Goal: Task Accomplishment & Management: Manage account settings

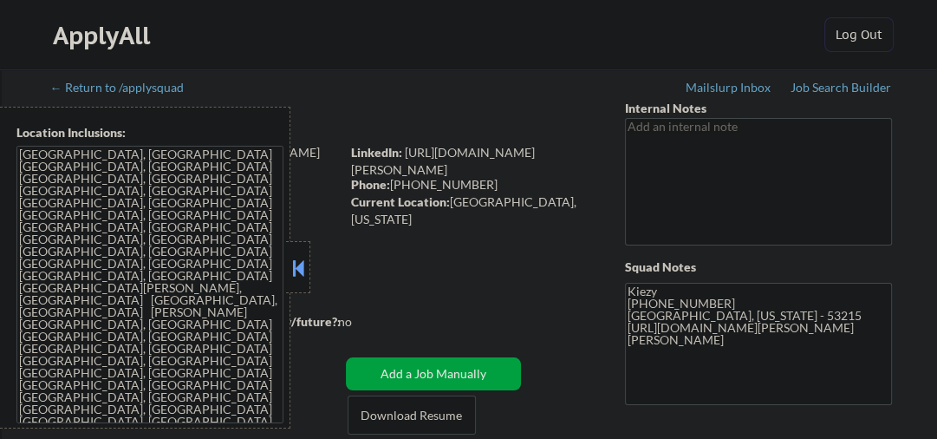
click at [297, 256] on button at bounding box center [298, 268] width 19 height 26
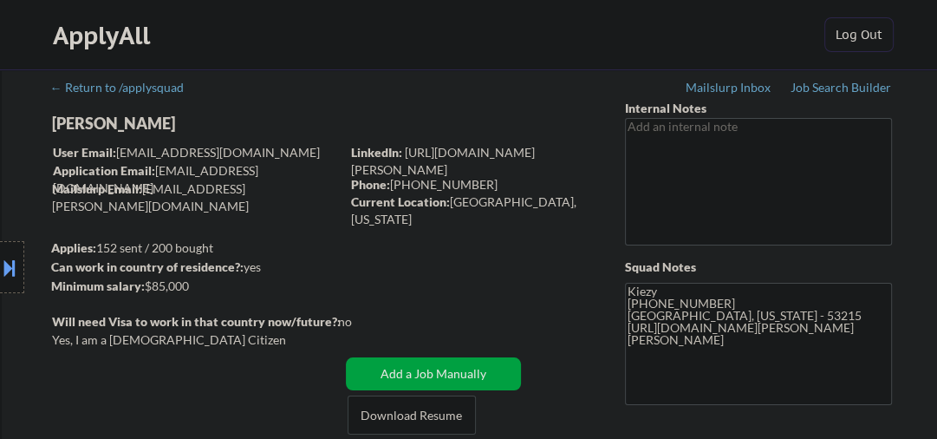
select select ""pending""
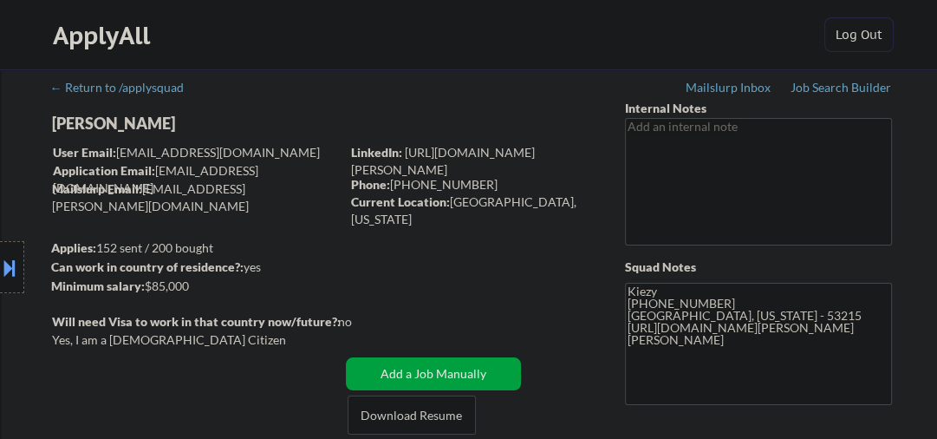
select select ""pending""
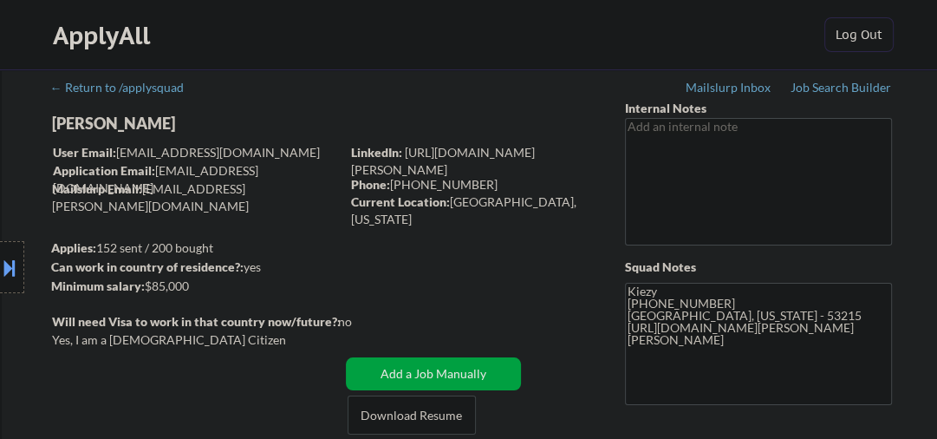
select select ""pending""
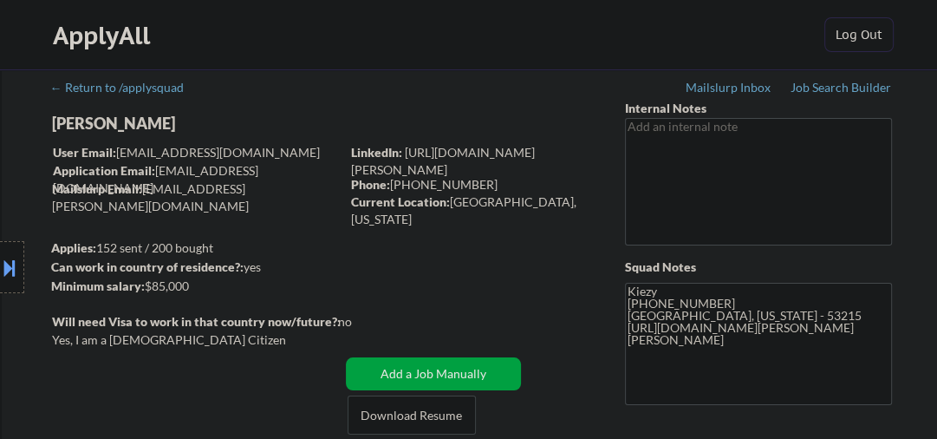
select select ""pending""
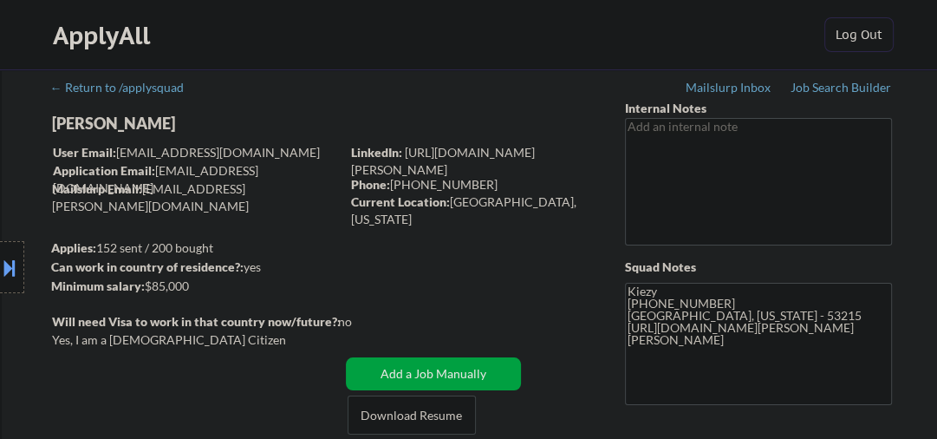
select select ""pending""
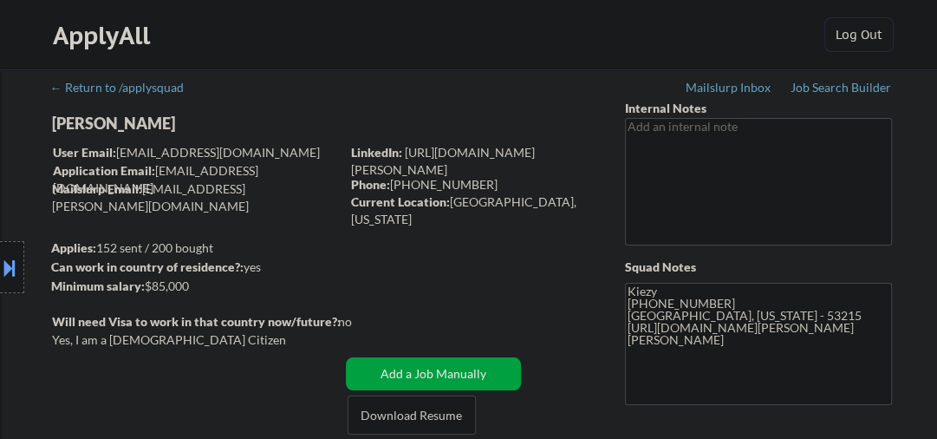
select select ""pending""
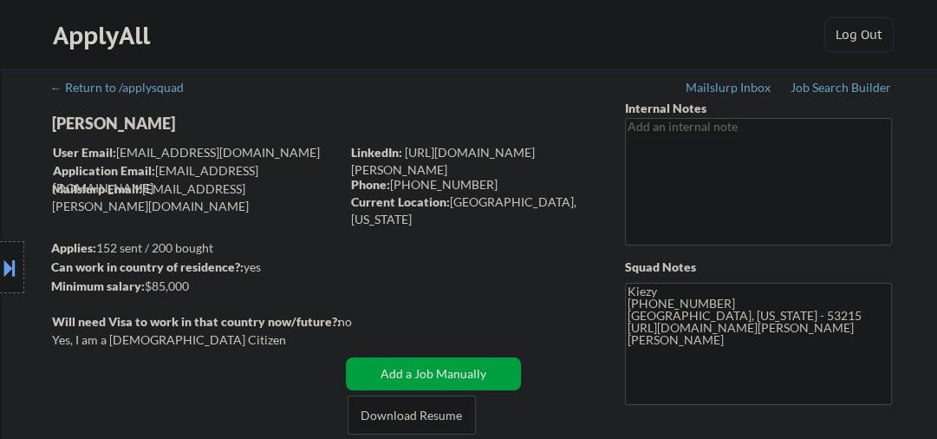
select select ""pending""
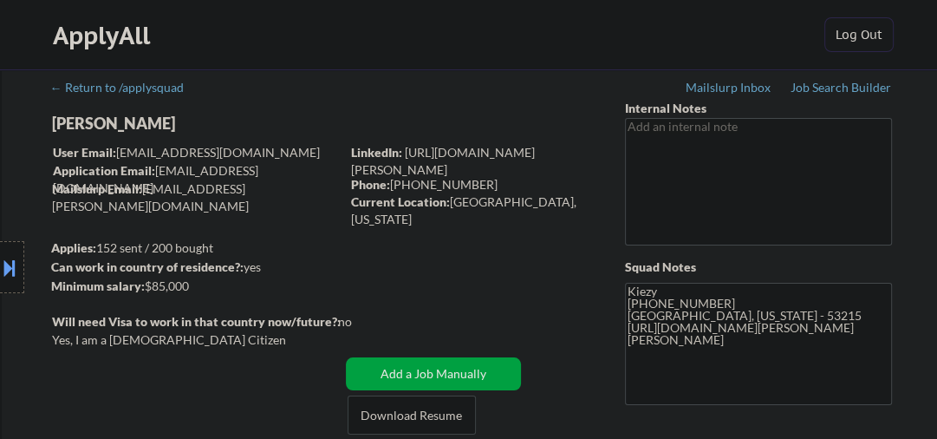
select select ""pending""
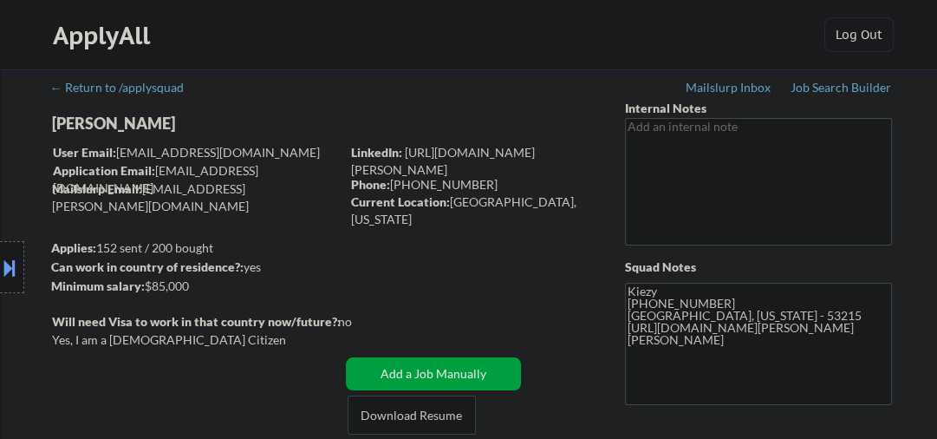
select select ""pending""
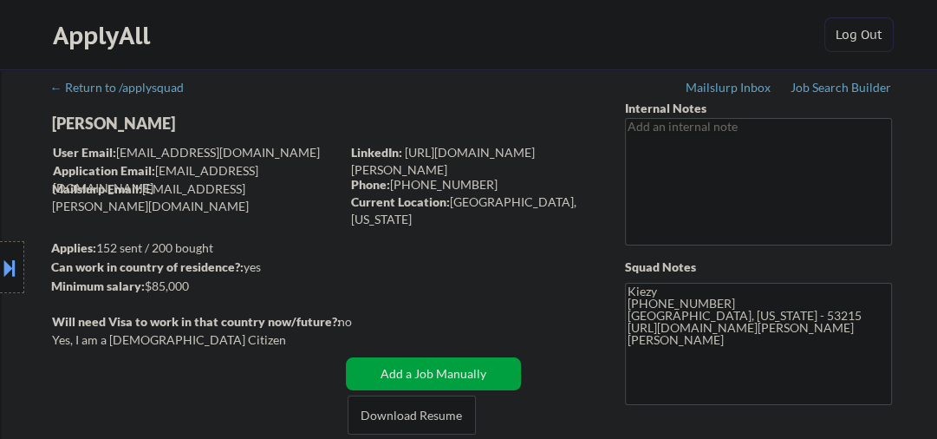
select select ""pending""
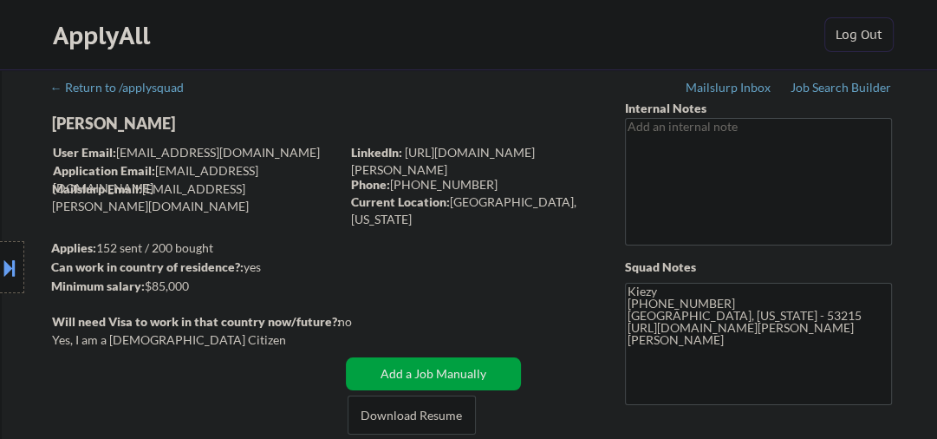
select select ""pending""
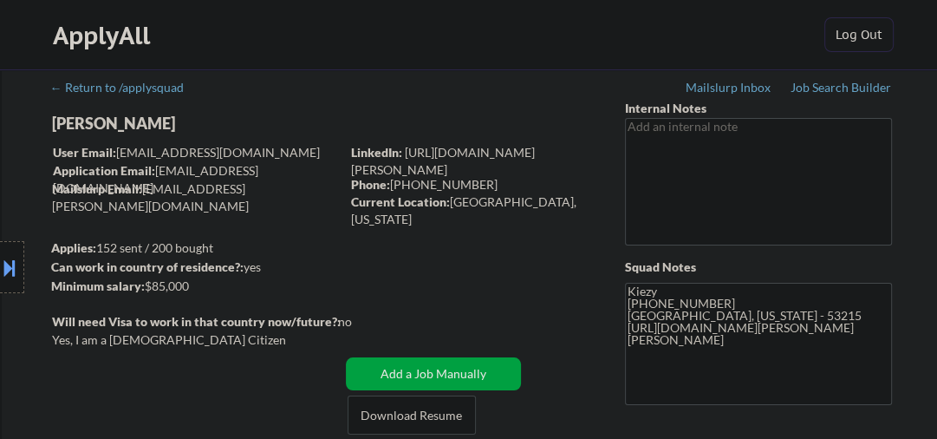
select select ""pending""
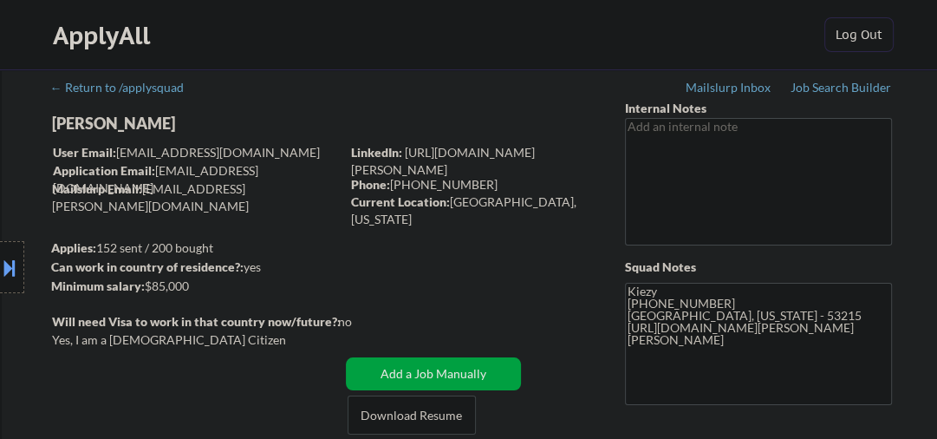
select select ""pending""
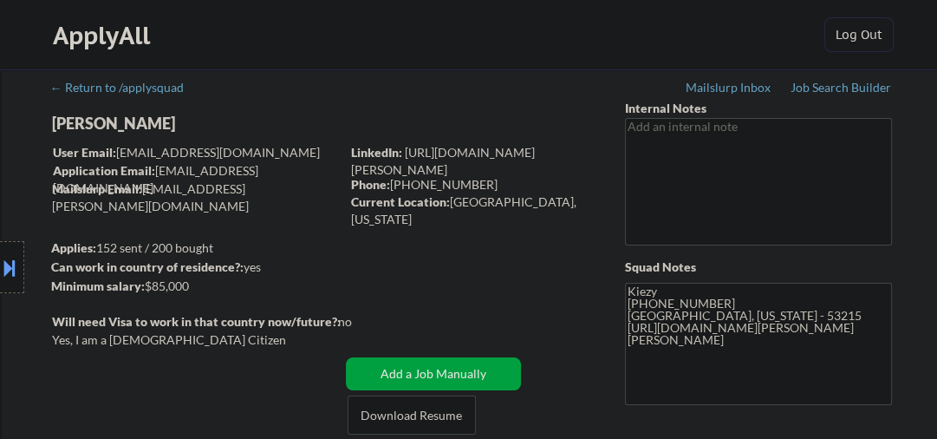
select select ""pending""
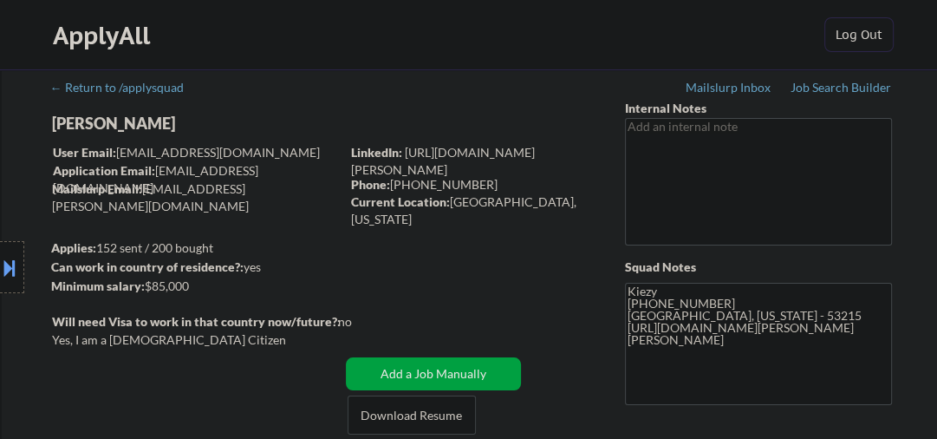
select select ""pending""
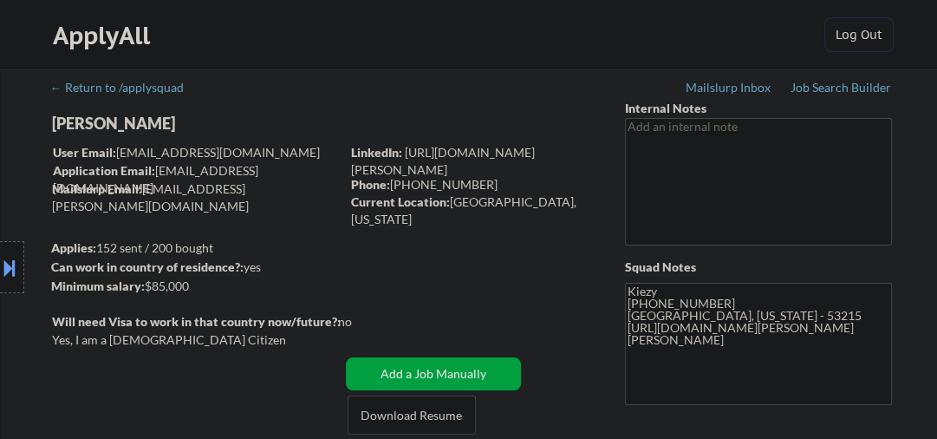
select select ""pending""
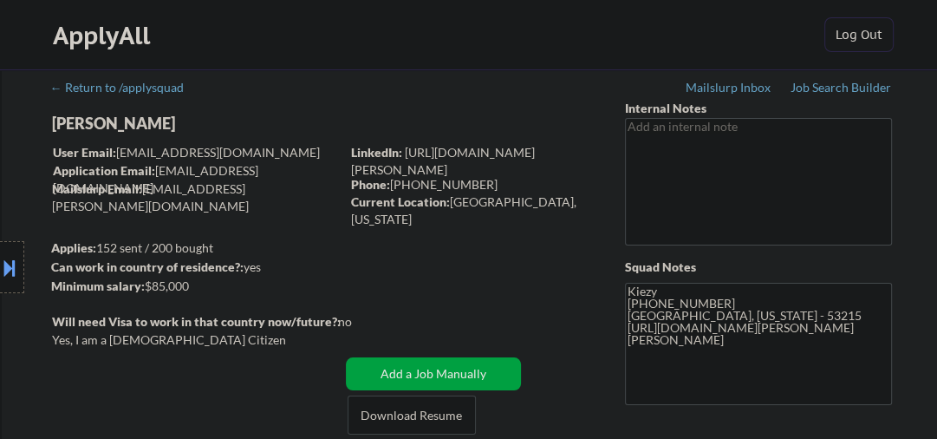
select select ""pending""
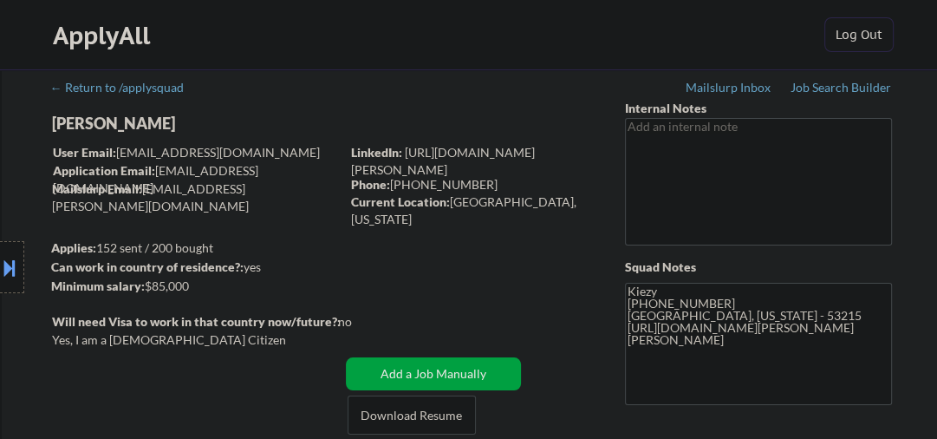
select select ""pending""
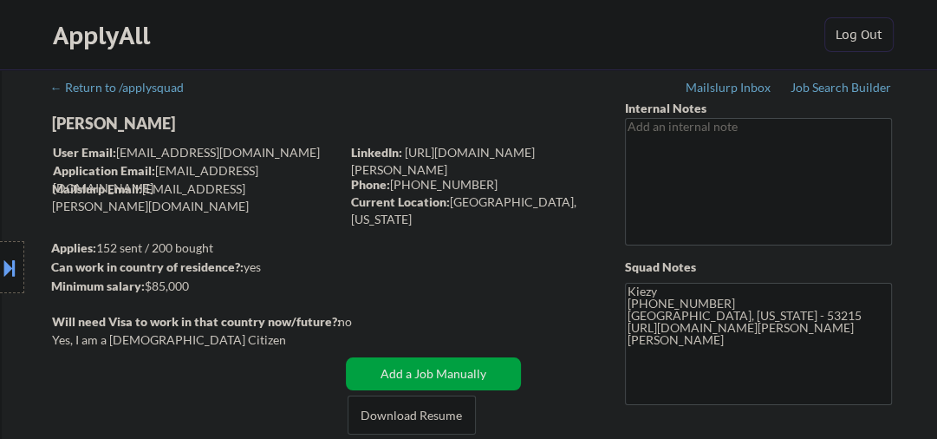
select select ""pending""
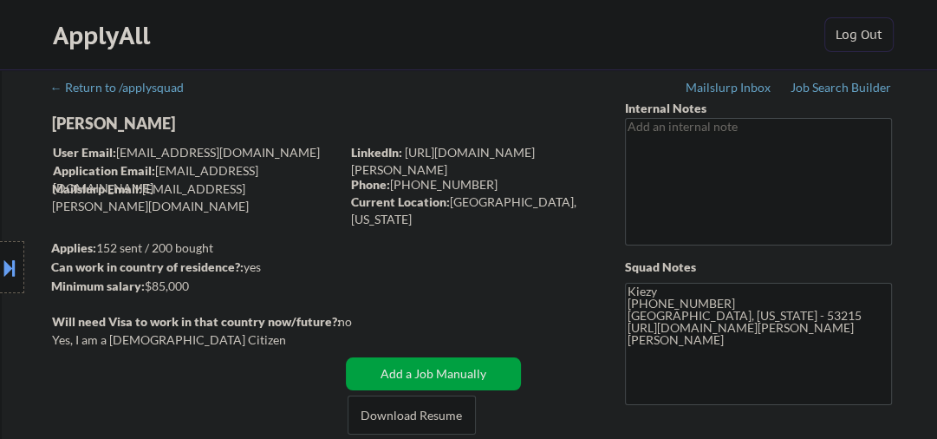
select select ""pending""
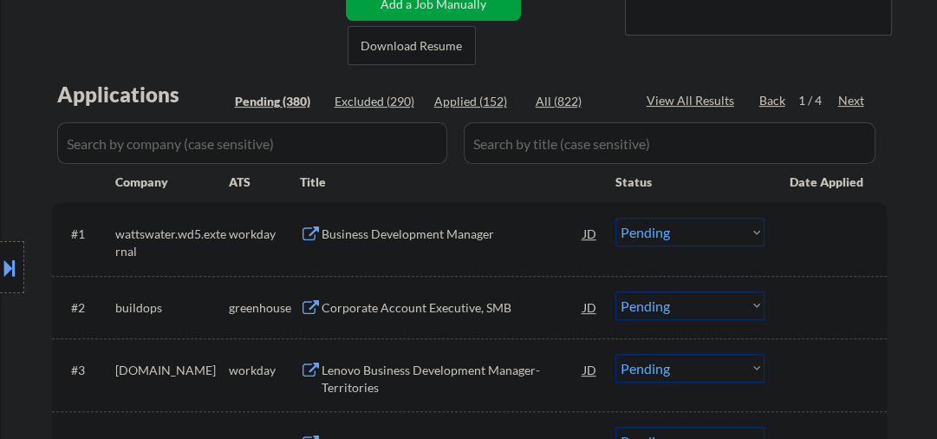
scroll to position [462, 0]
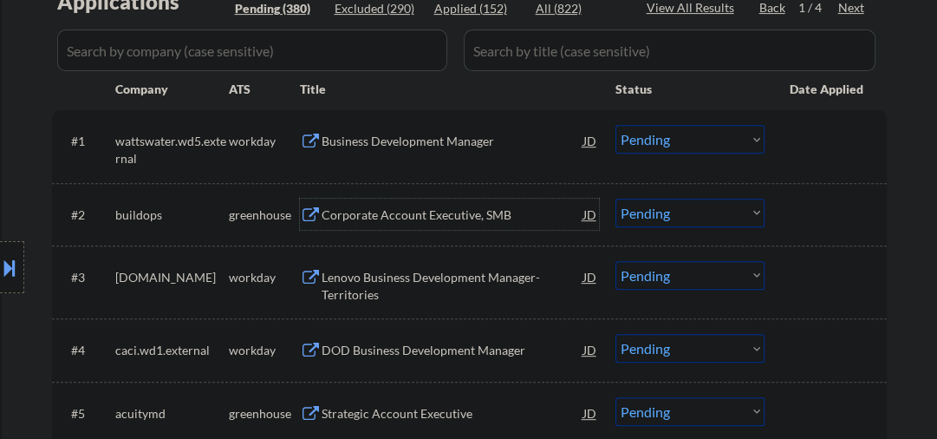
click at [427, 218] on div "Corporate Account Executive, SMB" at bounding box center [453, 214] width 262 height 17
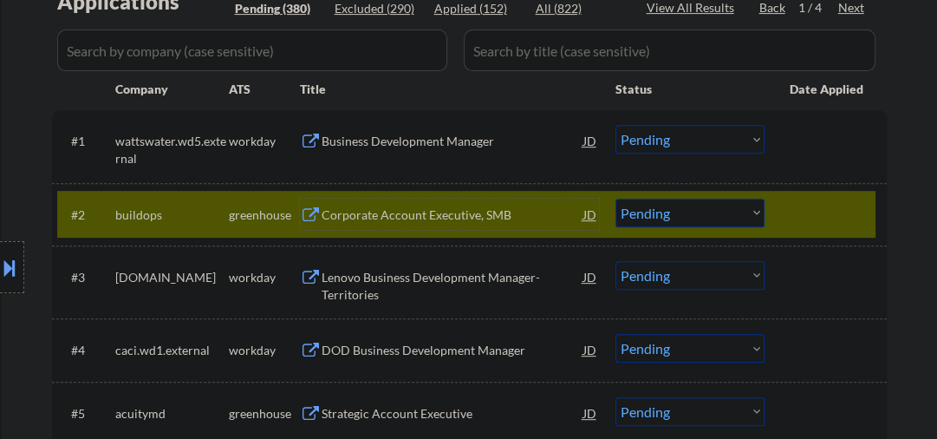
click at [662, 217] on select "Choose an option... Pending Applied Excluded (Questions) Excluded (Expired) Exc…" at bounding box center [690, 213] width 149 height 29
click at [616, 199] on select "Choose an option... Pending Applied Excluded (Questions) Excluded (Expired) Exc…" at bounding box center [690, 213] width 149 height 29
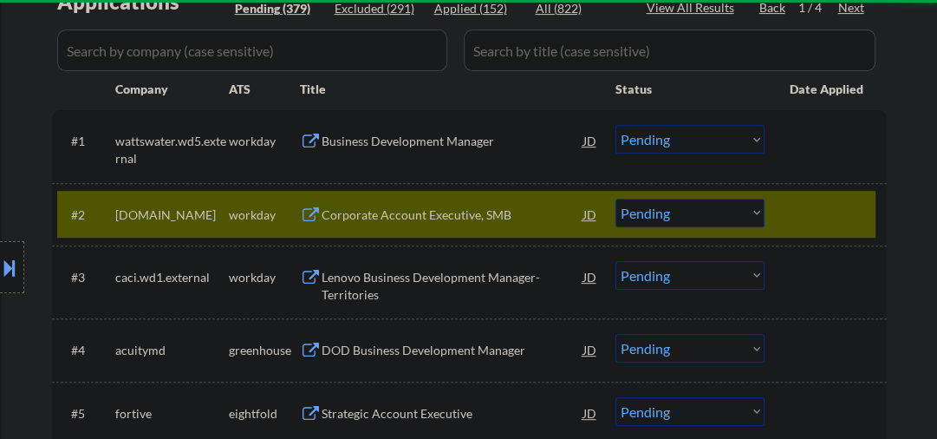
click at [344, 210] on div "Corporate Account Executive, SMB" at bounding box center [453, 214] width 262 height 17
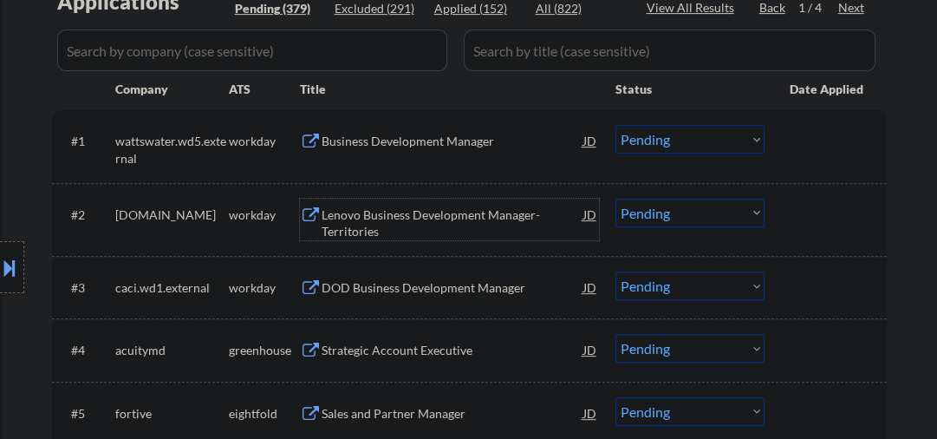
click at [655, 217] on select "Choose an option... Pending Applied Excluded (Questions) Excluded (Expired) Exc…" at bounding box center [690, 213] width 149 height 29
click at [616, 199] on select "Choose an option... Pending Applied Excluded (Questions) Excluded (Expired) Exc…" at bounding box center [690, 213] width 149 height 29
select select ""pending""
click at [854, 11] on div "Next" at bounding box center [852, 7] width 28 height 17
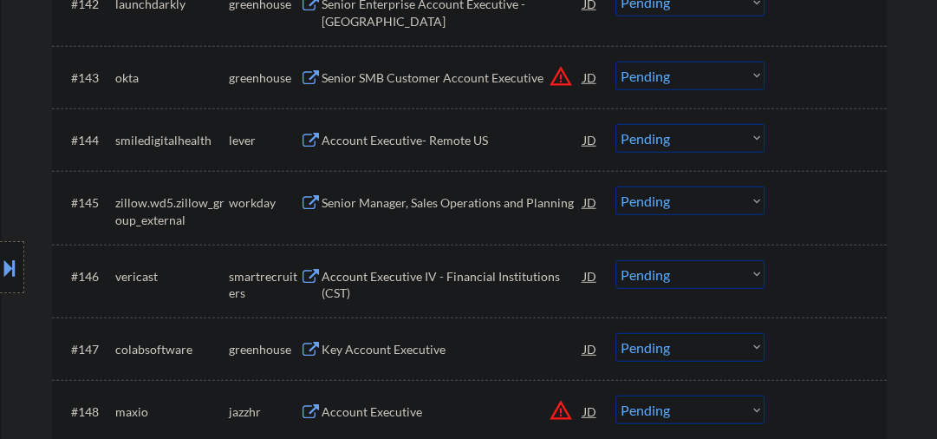
scroll to position [3329, 0]
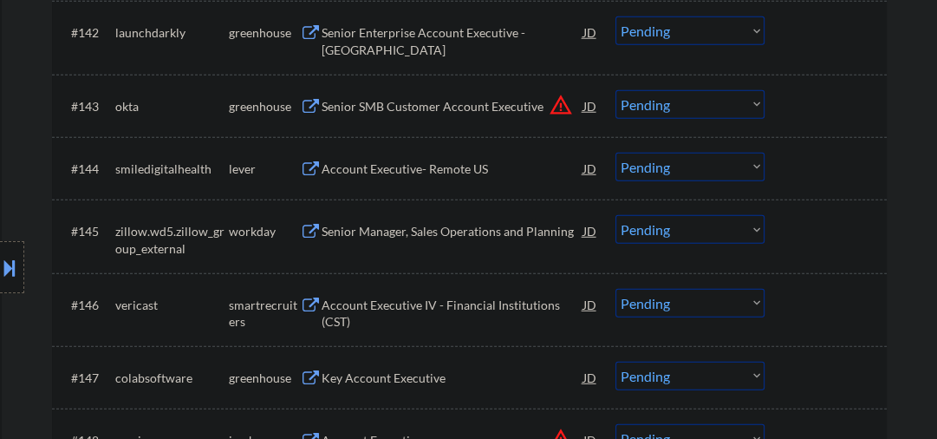
click at [378, 179] on div "Account Executive- Remote US" at bounding box center [453, 168] width 262 height 31
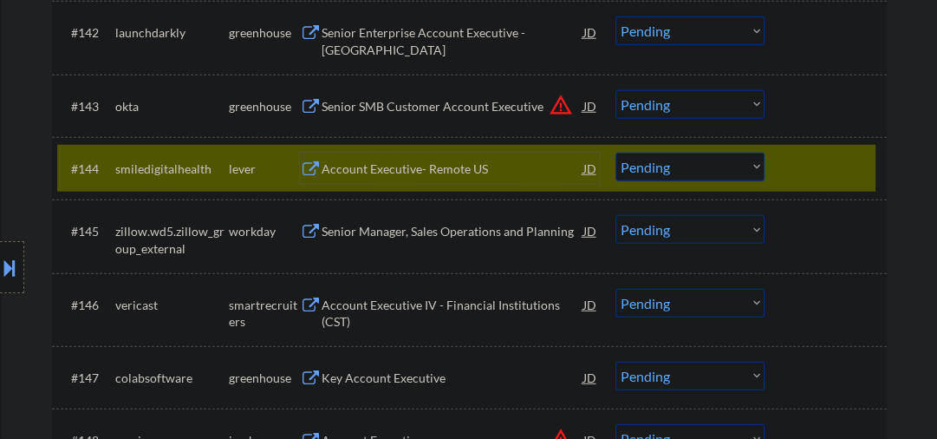
click at [659, 171] on select "Choose an option... Pending Applied Excluded (Questions) Excluded (Expired) Exc…" at bounding box center [690, 167] width 149 height 29
click at [616, 153] on select "Choose an option... Pending Applied Excluded (Questions) Excluded (Expired) Exc…" at bounding box center [690, 167] width 149 height 29
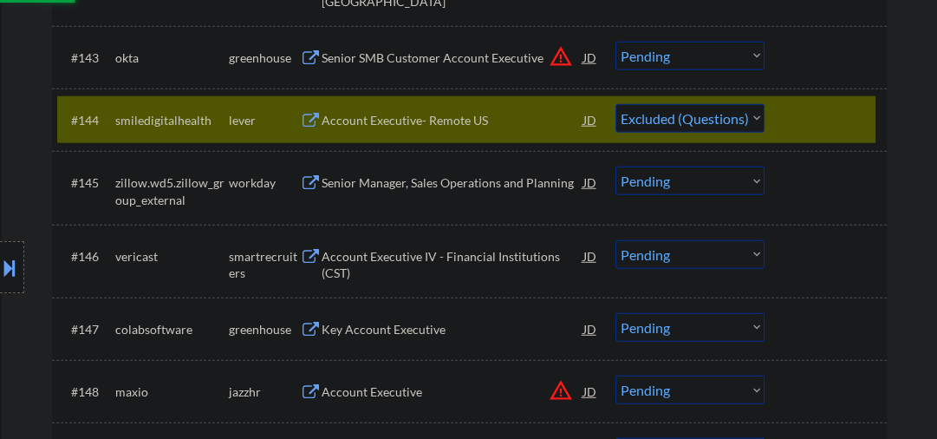
scroll to position [3421, 0]
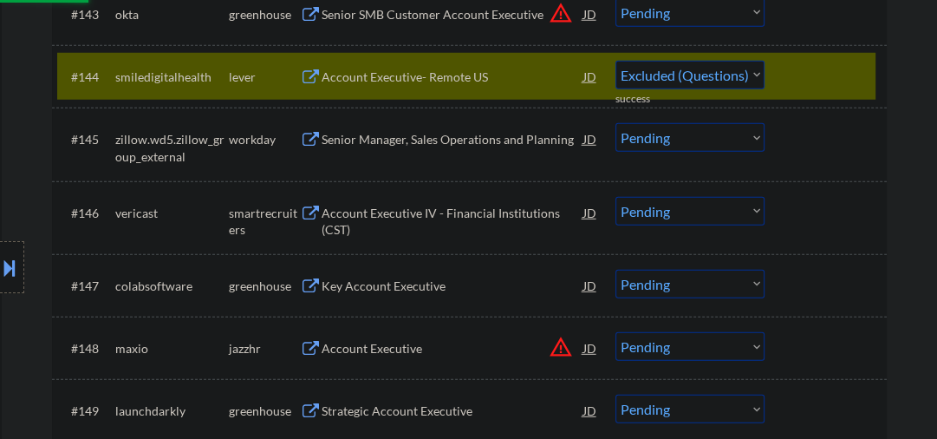
select select ""pending""
click at [369, 214] on div "Account Executive IV - Financial Institutions (CST)" at bounding box center [453, 222] width 262 height 34
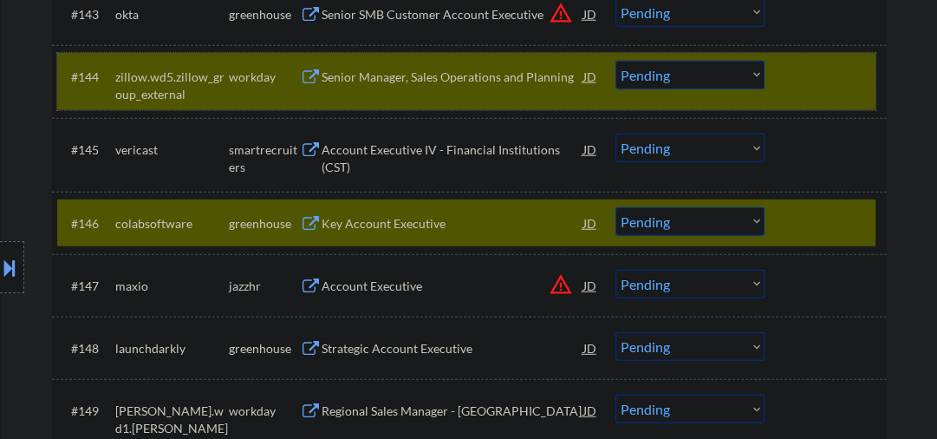
click at [796, 86] on div at bounding box center [828, 76] width 76 height 31
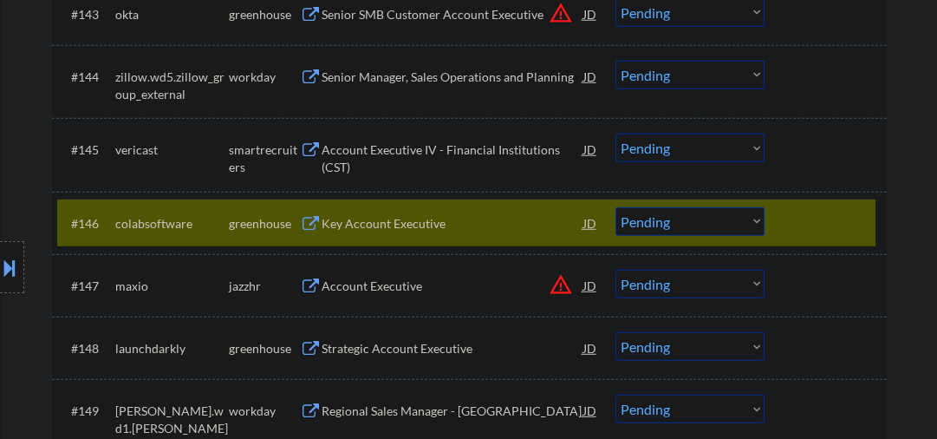
click at [652, 145] on select "Choose an option... Pending Applied Excluded (Questions) Excluded (Expired) Exc…" at bounding box center [690, 148] width 149 height 29
click at [616, 134] on select "Choose an option... Pending Applied Excluded (Questions) Excluded (Expired) Exc…" at bounding box center [690, 148] width 149 height 29
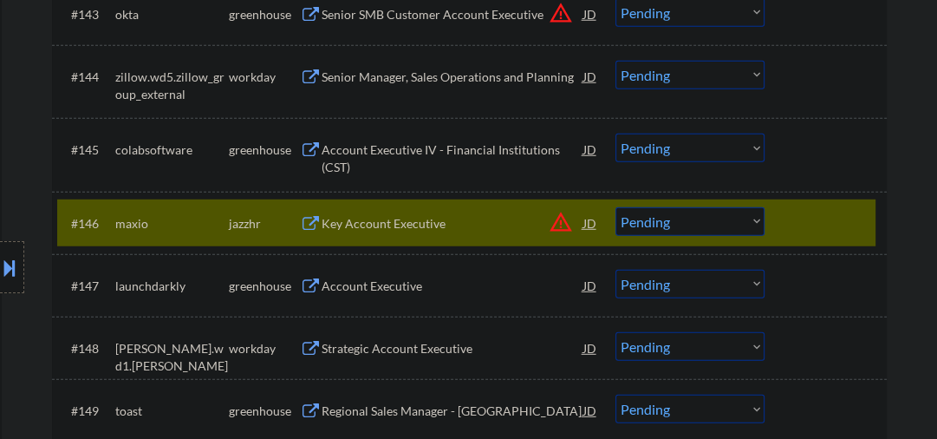
click at [799, 226] on div at bounding box center [828, 222] width 76 height 31
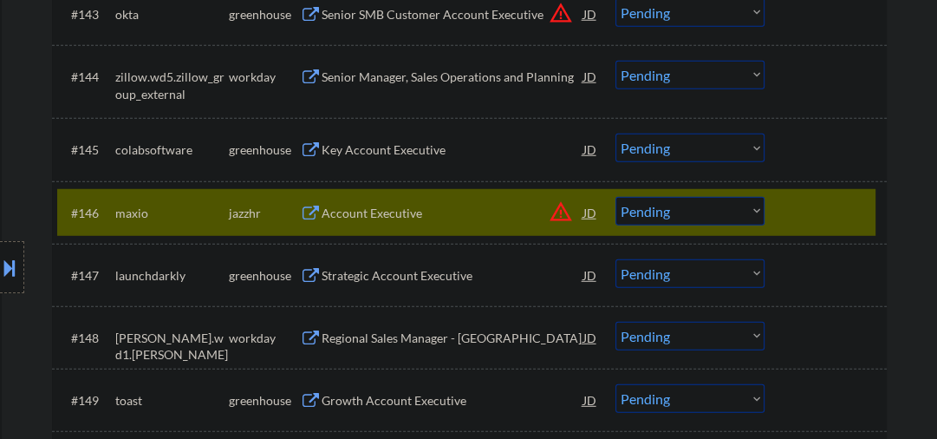
click at [428, 148] on div "Key Account Executive" at bounding box center [453, 149] width 262 height 17
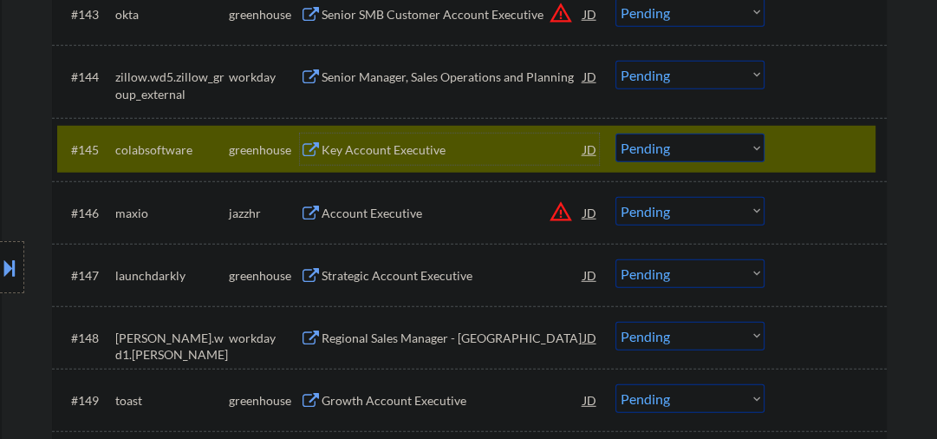
click at [654, 148] on select "Choose an option... Pending Applied Excluded (Questions) Excluded (Expired) Exc…" at bounding box center [690, 148] width 149 height 29
click at [616, 134] on select "Choose an option... Pending Applied Excluded (Questions) Excluded (Expired) Exc…" at bounding box center [690, 148] width 149 height 29
click at [400, 217] on div "Account Executive" at bounding box center [453, 213] width 262 height 17
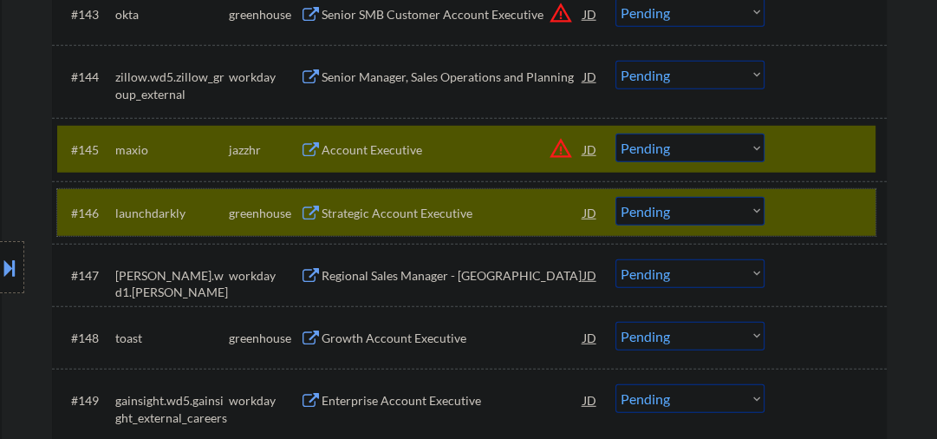
click at [851, 225] on div at bounding box center [828, 212] width 76 height 31
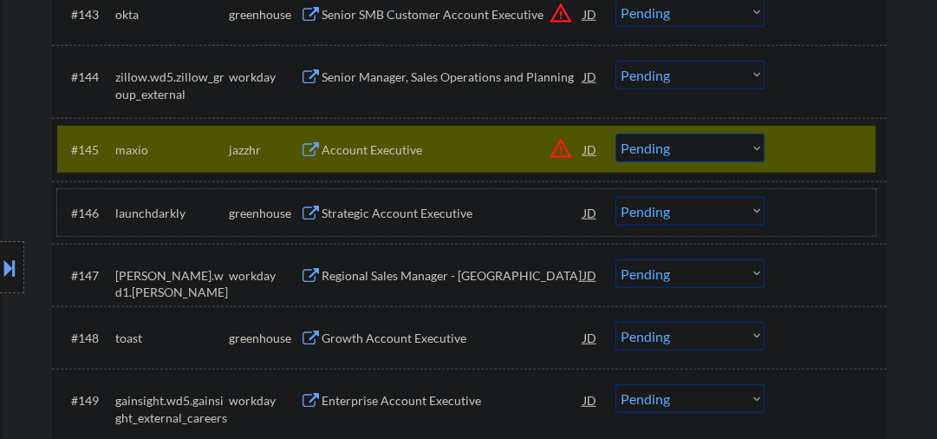
click at [666, 155] on select "Choose an option... Pending Applied Excluded (Questions) Excluded (Expired) Exc…" at bounding box center [690, 148] width 149 height 29
click at [616, 134] on select "Choose an option... Pending Applied Excluded (Questions) Excluded (Expired) Exc…" at bounding box center [690, 148] width 149 height 29
click at [368, 217] on div "Strategic Account Executive" at bounding box center [453, 213] width 262 height 17
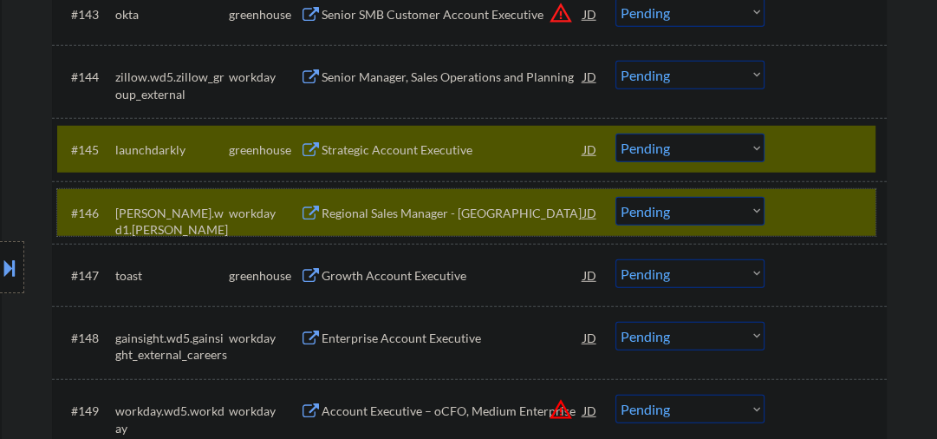
click at [766, 198] on div "#146 [PERSON_NAME].wd1.[PERSON_NAME] workday Regional Sales Manager - [GEOGRAPH…" at bounding box center [466, 212] width 818 height 47
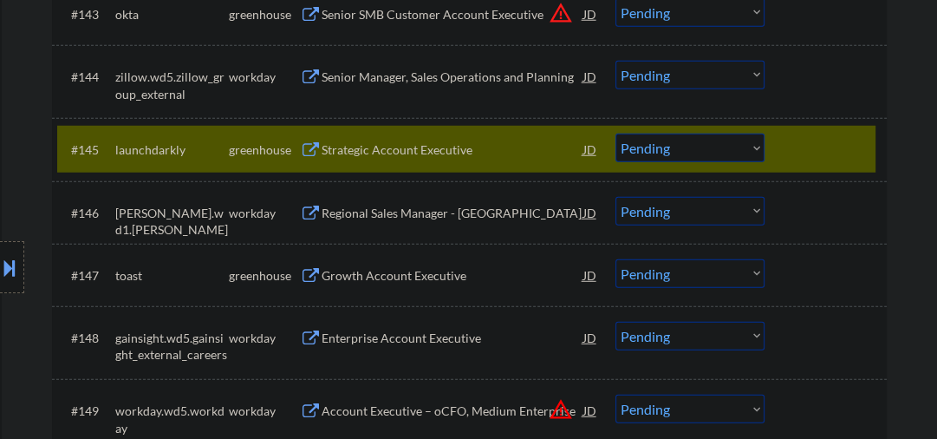
click at [445, 166] on div "#145 launchdarkly greenhouse Strategic Account Executive JD warning_amber Choos…" at bounding box center [466, 149] width 818 height 47
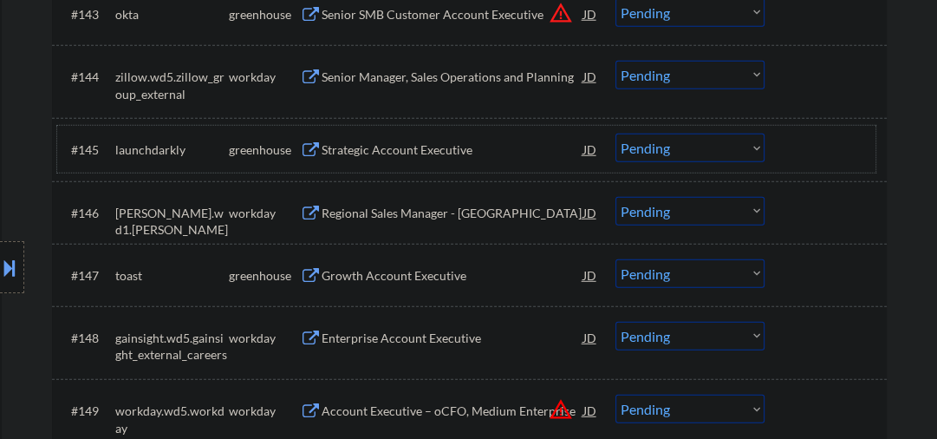
click at [406, 147] on div "Strategic Account Executive" at bounding box center [453, 149] width 262 height 17
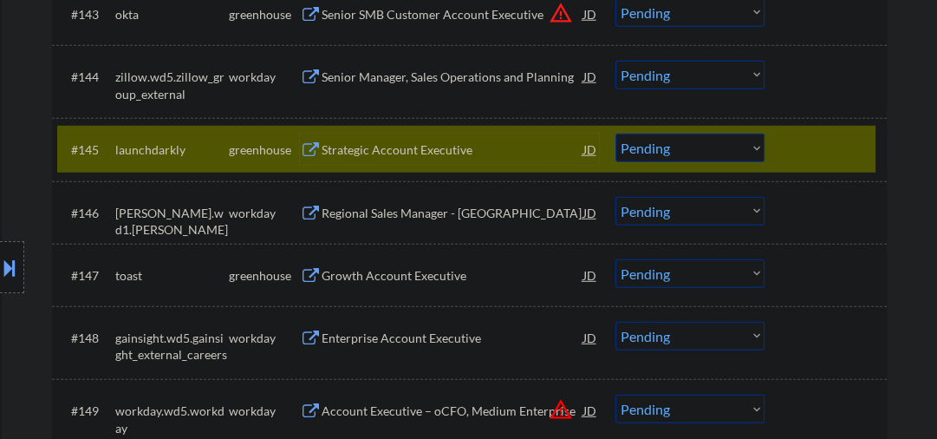
click at [655, 153] on select "Choose an option... Pending Applied Excluded (Questions) Excluded (Expired) Exc…" at bounding box center [690, 148] width 149 height 29
click at [616, 134] on select "Choose an option... Pending Applied Excluded (Questions) Excluded (Expired) Exc…" at bounding box center [690, 148] width 149 height 29
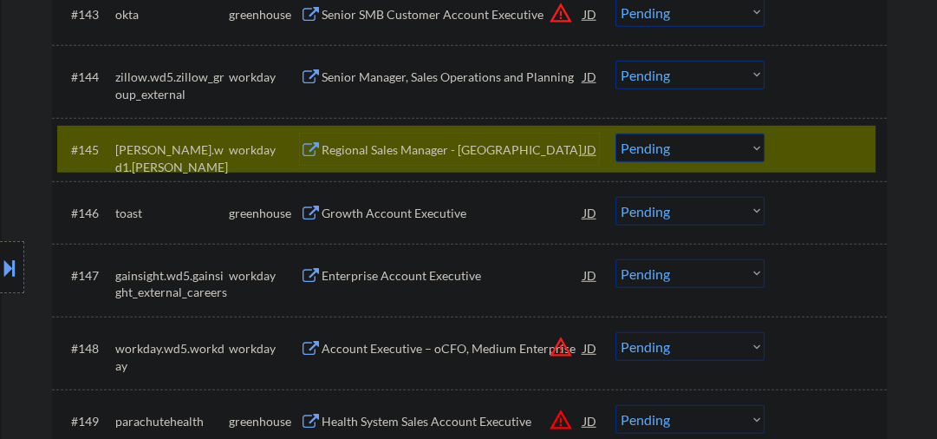
click at [364, 150] on div "Regional Sales Manager - [GEOGRAPHIC_DATA]" at bounding box center [453, 149] width 262 height 17
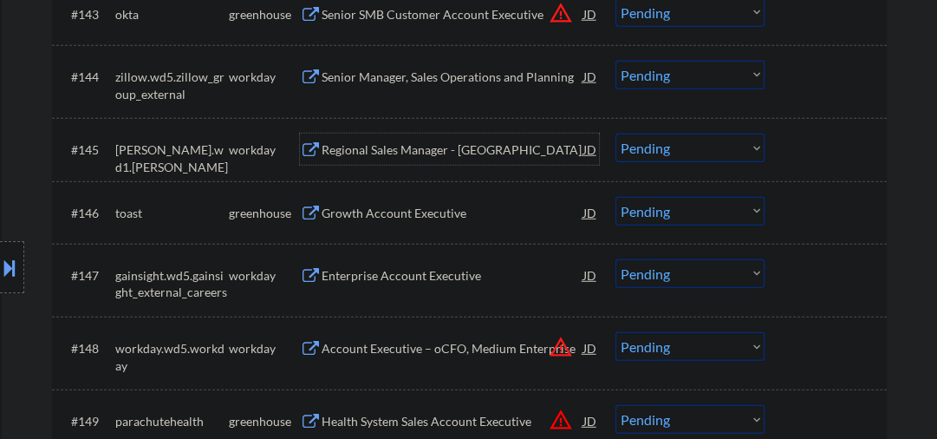
click at [692, 152] on select "Choose an option... Pending Applied Excluded (Questions) Excluded (Expired) Exc…" at bounding box center [690, 148] width 149 height 29
click at [616, 134] on select "Choose an option... Pending Applied Excluded (Questions) Excluded (Expired) Exc…" at bounding box center [690, 148] width 149 height 29
select select ""pending""
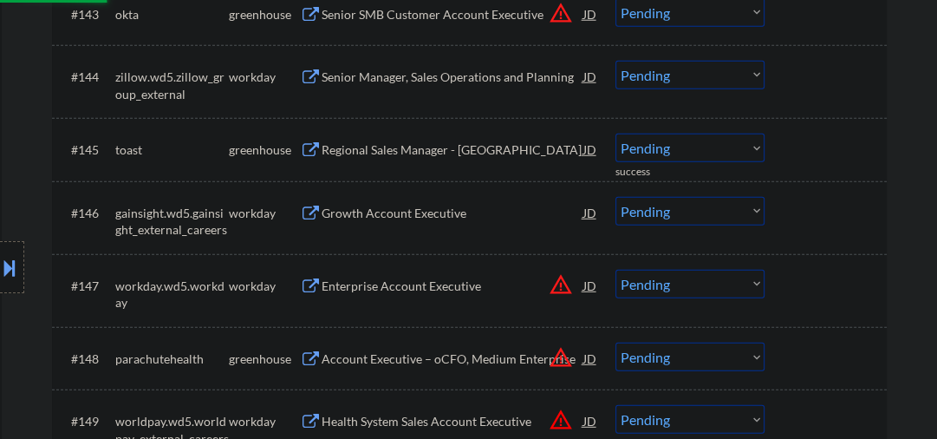
click at [496, 77] on div "Senior Manager, Sales Operations and Planning" at bounding box center [453, 76] width 262 height 17
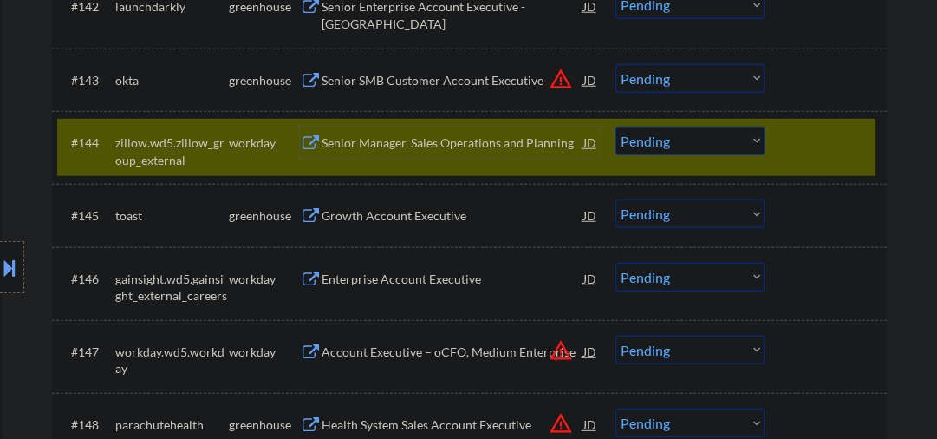
scroll to position [3329, 0]
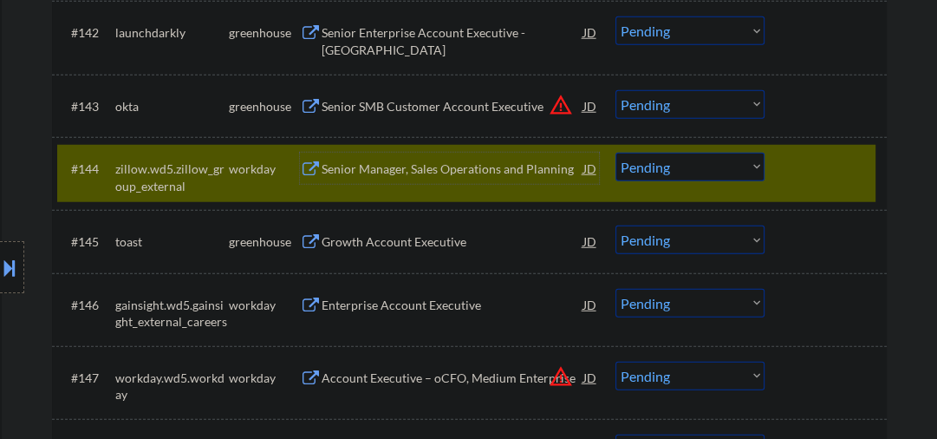
click at [635, 177] on select "Choose an option... Pending Applied Excluded (Questions) Excluded (Expired) Exc…" at bounding box center [690, 167] width 149 height 29
click at [616, 153] on select "Choose an option... Pending Applied Excluded (Questions) Excluded (Expired) Exc…" at bounding box center [690, 167] width 149 height 29
click at [356, 245] on div "Growth Account Executive" at bounding box center [453, 241] width 262 height 17
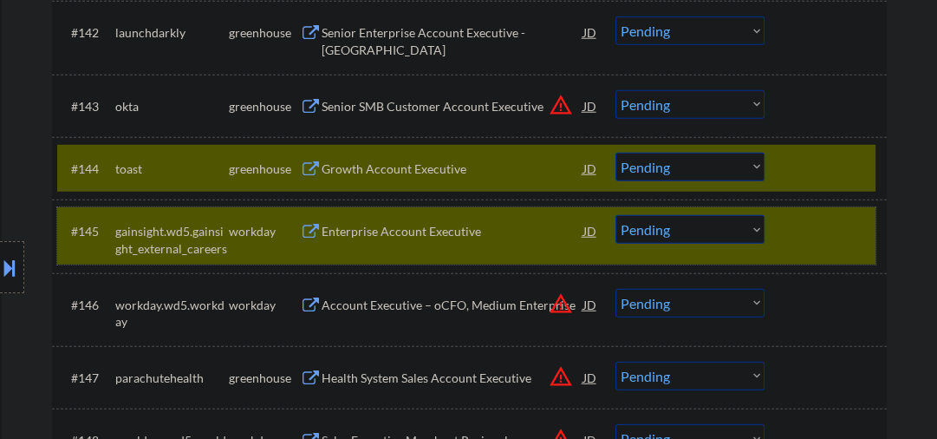
click at [799, 224] on div at bounding box center [828, 230] width 76 height 31
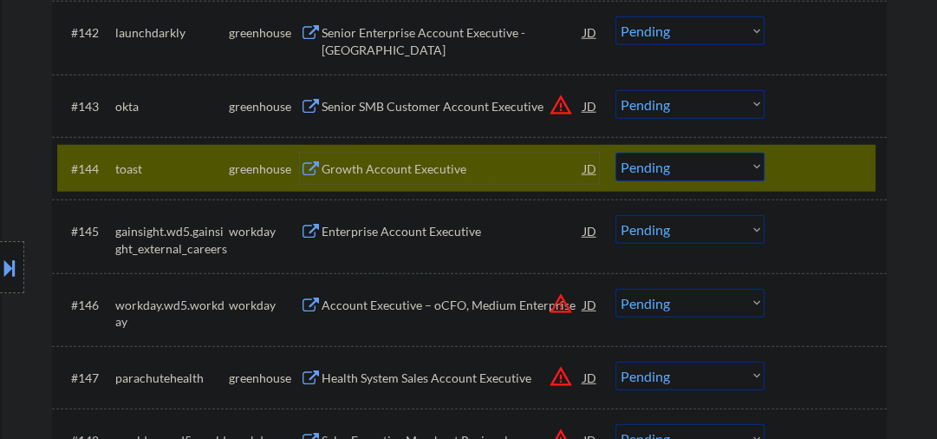
click at [405, 168] on div "Growth Account Executive" at bounding box center [453, 168] width 262 height 17
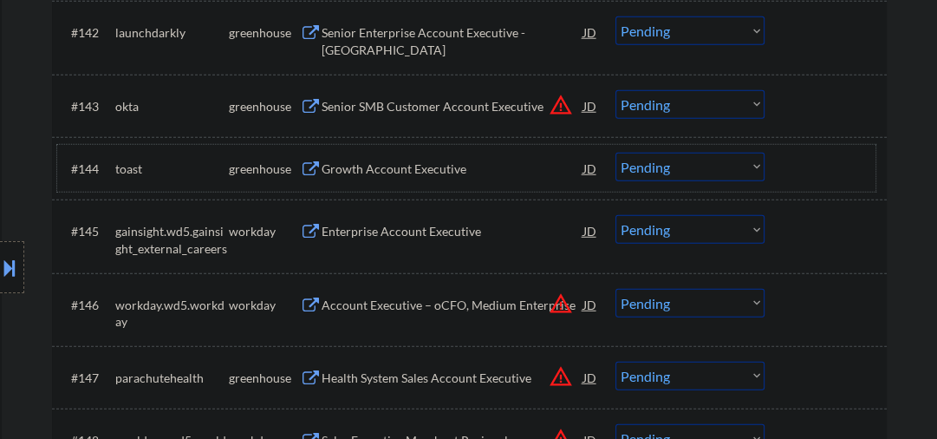
click at [629, 180] on div "#144 toast greenhouse Growth Account Executive JD warning_amber Choose an optio…" at bounding box center [466, 168] width 818 height 47
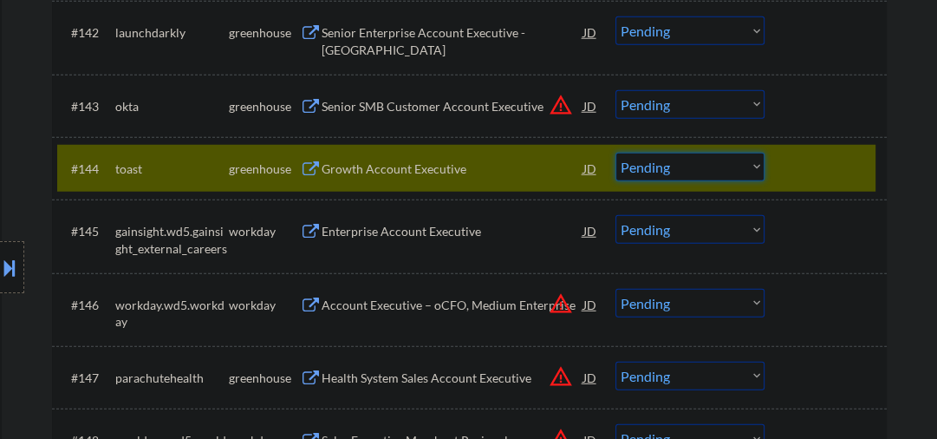
click at [635, 168] on select "Choose an option... Pending Applied Excluded (Questions) Excluded (Expired) Exc…" at bounding box center [690, 167] width 149 height 29
click at [616, 153] on select "Choose an option... Pending Applied Excluded (Questions) Excluded (Expired) Exc…" at bounding box center [690, 167] width 149 height 29
select select ""pending""
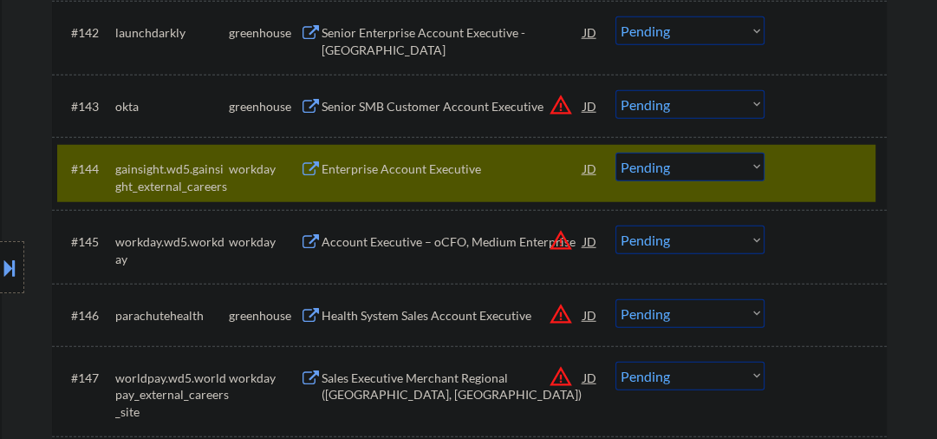
scroll to position [3421, 0]
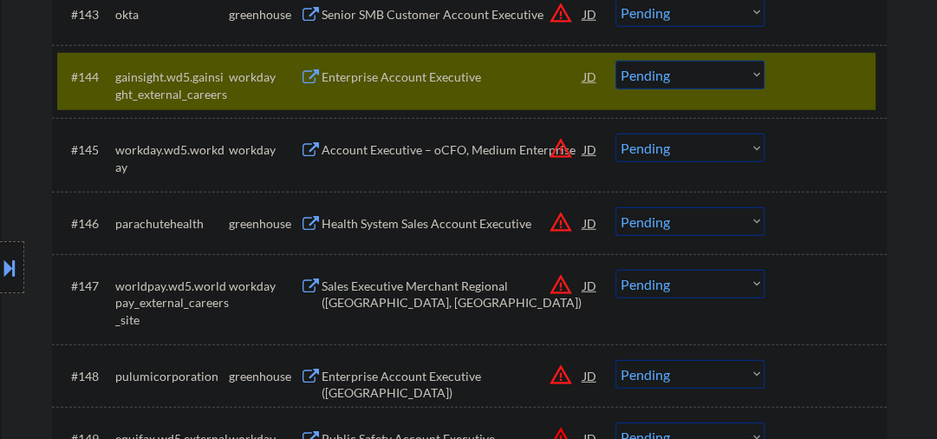
click at [354, 221] on div "Health System Sales Account Executive" at bounding box center [453, 223] width 262 height 17
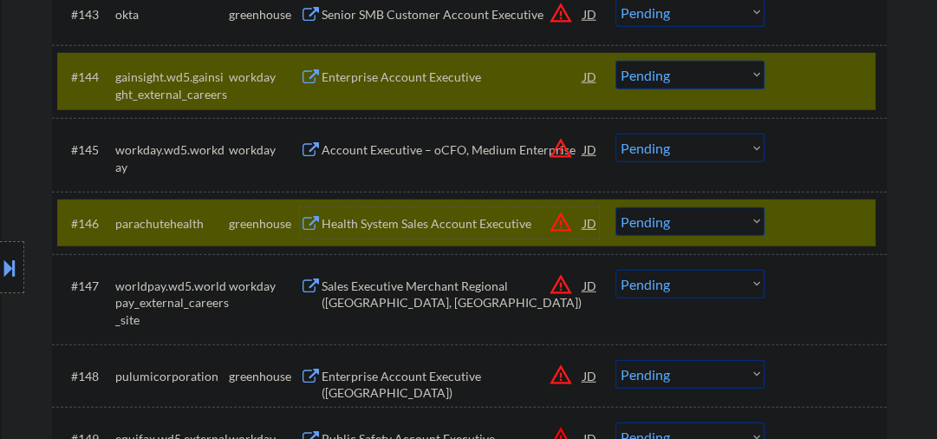
click at [799, 80] on div at bounding box center [828, 76] width 76 height 31
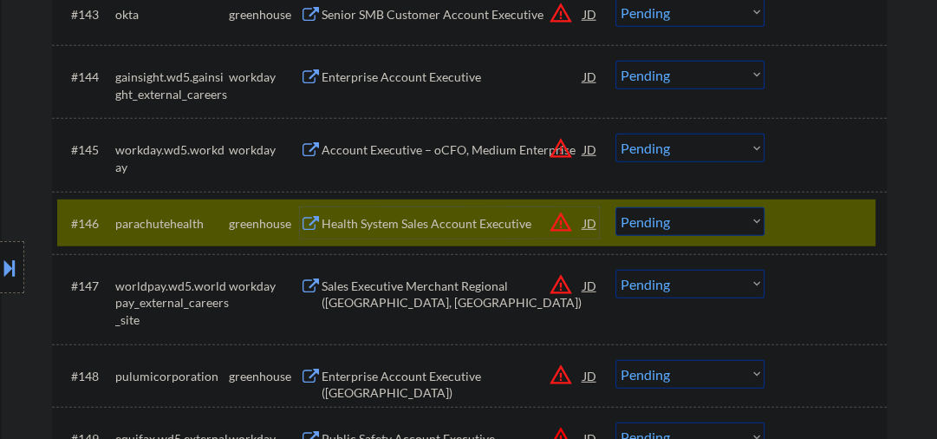
click at [427, 222] on div "Health System Sales Account Executive" at bounding box center [453, 223] width 262 height 17
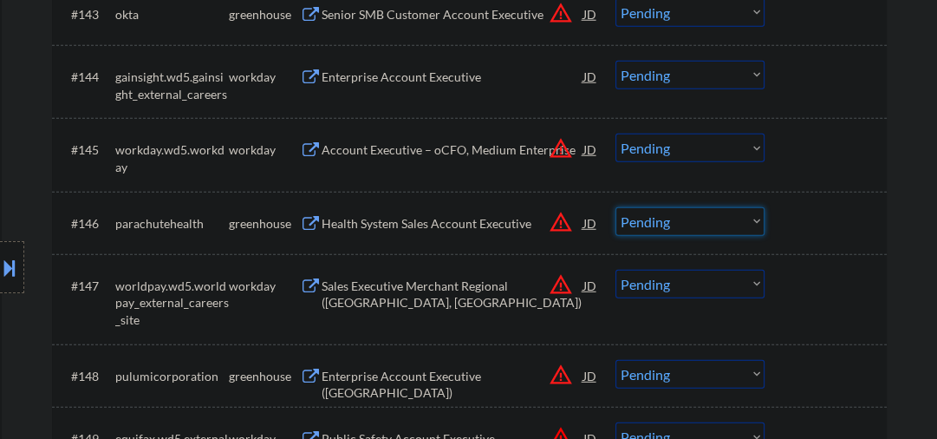
click at [680, 225] on select "Choose an option... Pending Applied Excluded (Questions) Excluded (Expired) Exc…" at bounding box center [690, 221] width 149 height 29
click at [616, 207] on select "Choose an option... Pending Applied Excluded (Questions) Excluded (Expired) Exc…" at bounding box center [690, 221] width 149 height 29
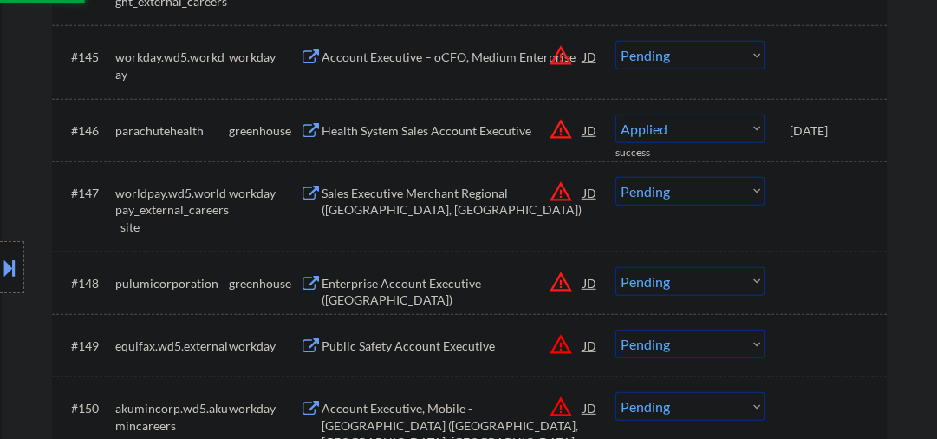
select select ""pending""
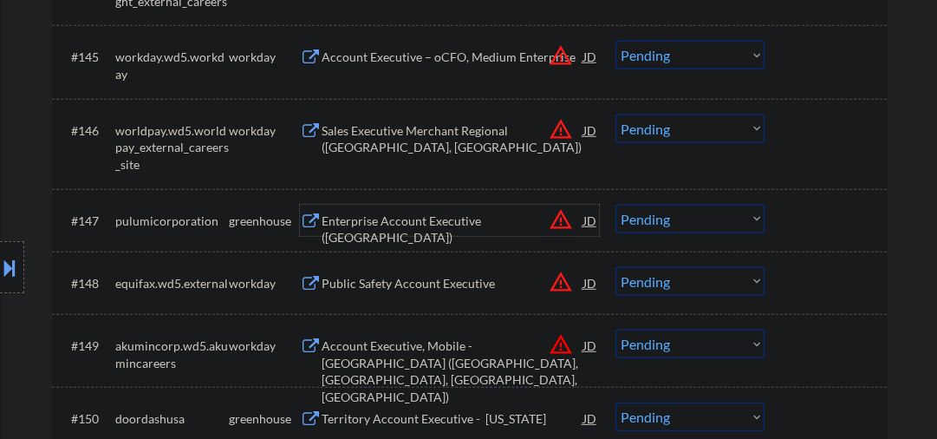
click at [361, 215] on div "Enterprise Account Executive ([GEOGRAPHIC_DATA])" at bounding box center [453, 229] width 262 height 34
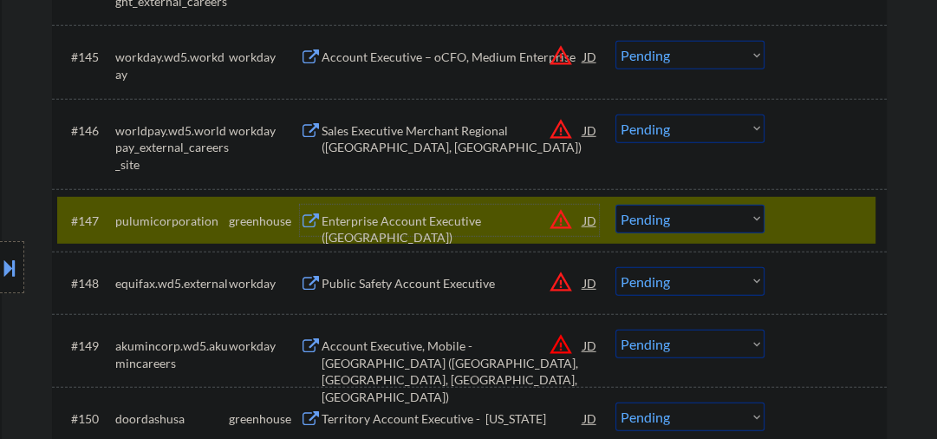
click at [660, 218] on select "Choose an option... Pending Applied Excluded (Questions) Excluded (Expired) Exc…" at bounding box center [690, 219] width 149 height 29
click at [616, 205] on select "Choose an option... Pending Applied Excluded (Questions) Excluded (Expired) Exc…" at bounding box center [690, 219] width 149 height 29
select select ""pending""
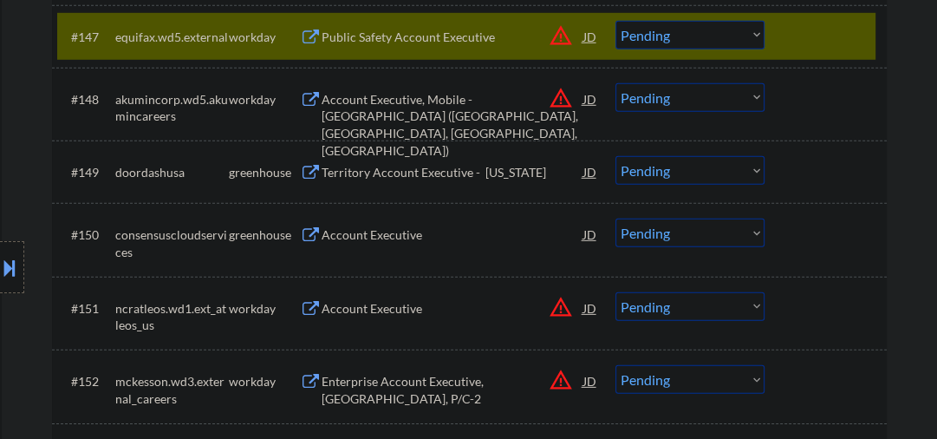
scroll to position [3699, 0]
click at [362, 238] on div "Account Executive" at bounding box center [453, 233] width 262 height 17
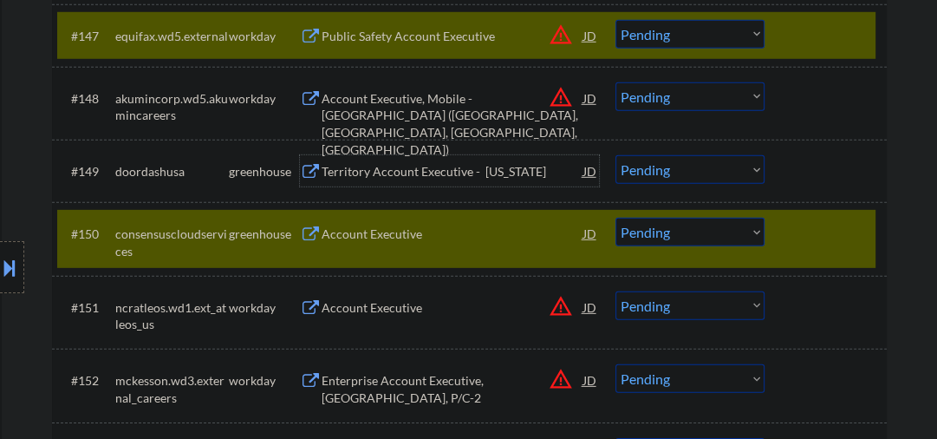
click at [409, 159] on div "Territory Account Executive - [US_STATE]" at bounding box center [453, 170] width 262 height 31
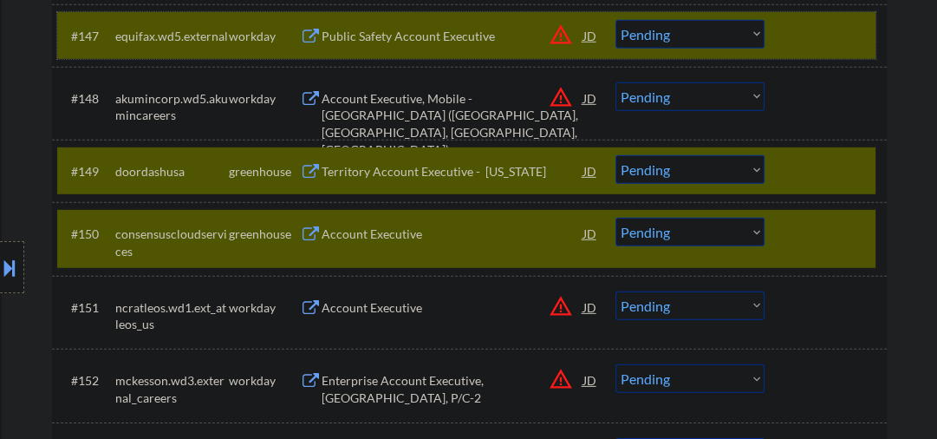
drag, startPoint x: 794, startPoint y: 37, endPoint x: 675, endPoint y: 69, distance: 123.0
click at [793, 38] on div at bounding box center [828, 35] width 76 height 31
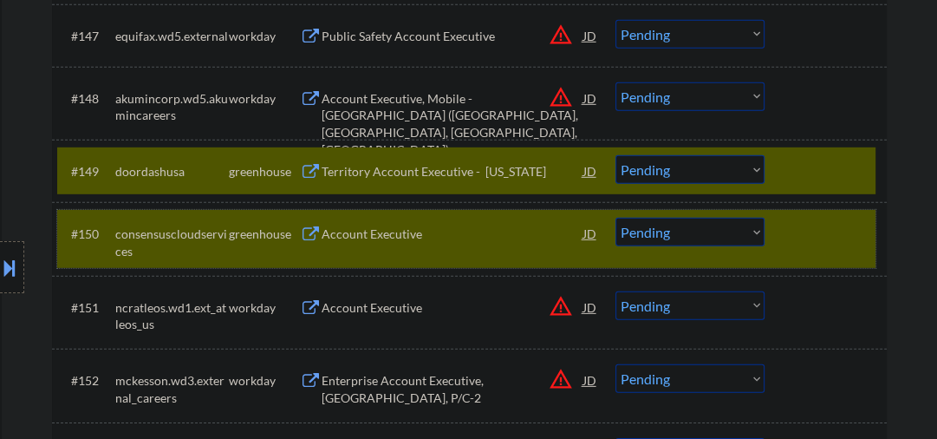
drag, startPoint x: 824, startPoint y: 225, endPoint x: 618, endPoint y: 205, distance: 206.5
click at [821, 227] on div at bounding box center [828, 233] width 76 height 31
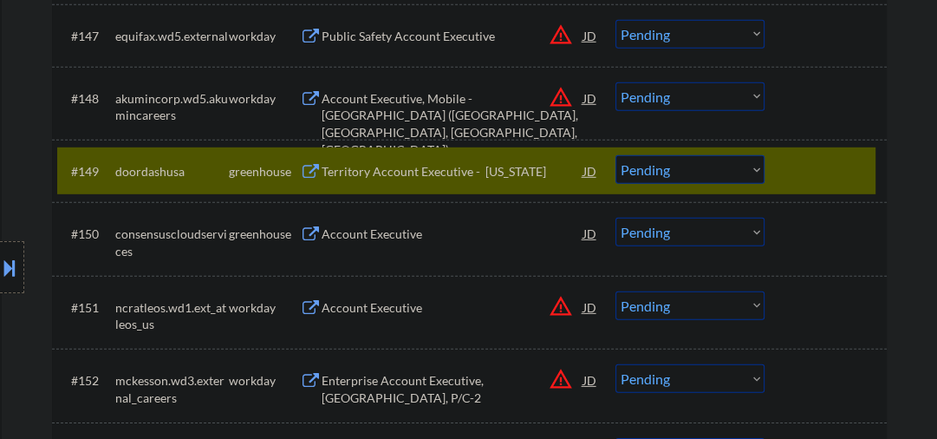
click at [370, 170] on div "Territory Account Executive - [US_STATE]" at bounding box center [453, 171] width 262 height 17
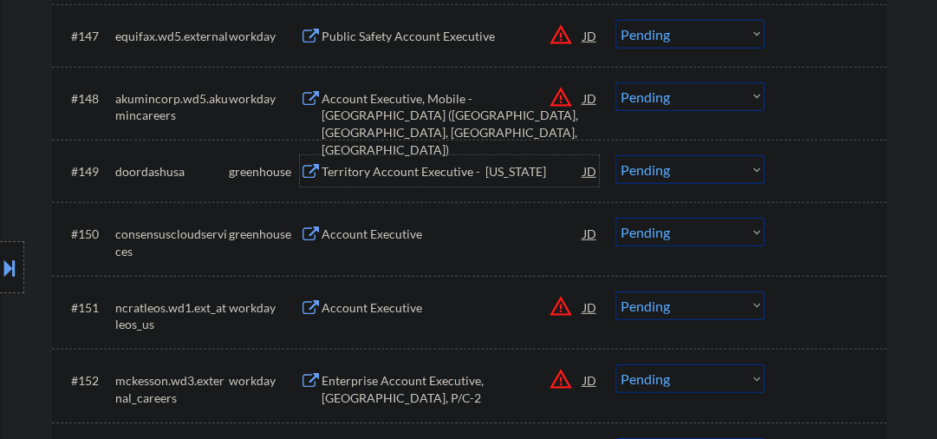
click at [635, 169] on select "Choose an option... Pending Applied Excluded (Questions) Excluded (Expired) Exc…" at bounding box center [690, 169] width 149 height 29
click at [616, 155] on select "Choose an option... Pending Applied Excluded (Questions) Excluded (Expired) Exc…" at bounding box center [690, 169] width 149 height 29
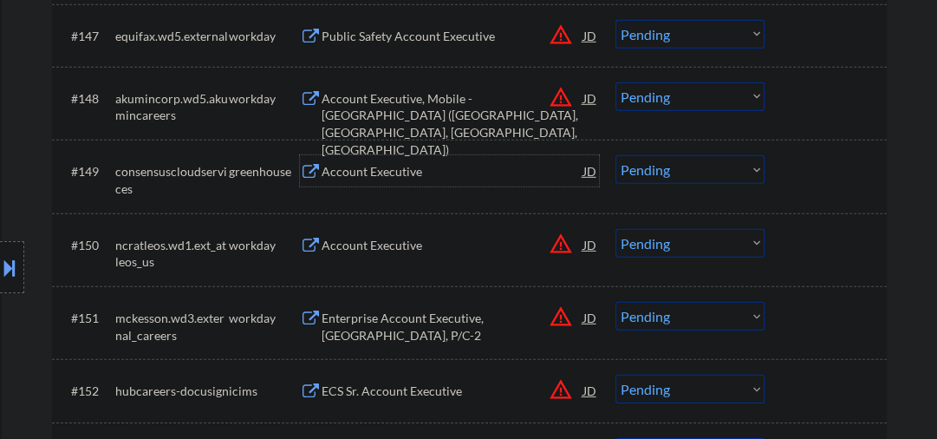
click at [385, 176] on div "Account Executive" at bounding box center [453, 171] width 262 height 17
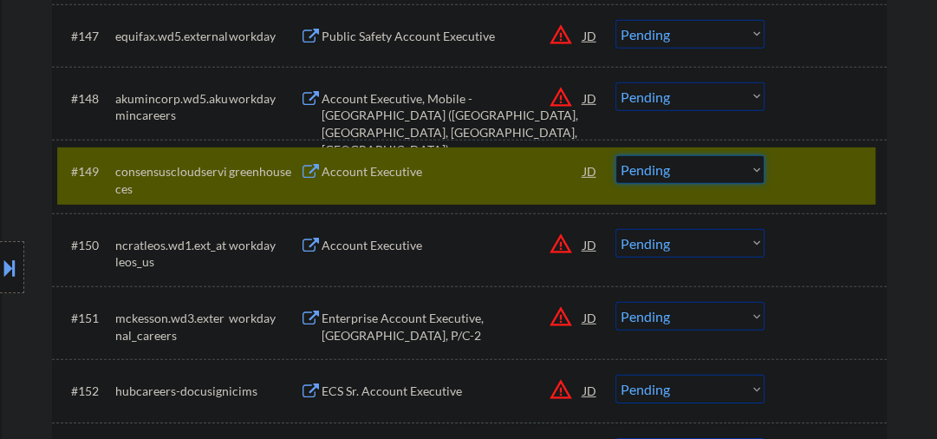
click at [649, 172] on select "Choose an option... Pending Applied Excluded (Questions) Excluded (Expired) Exc…" at bounding box center [690, 169] width 149 height 29
click at [616, 155] on select "Choose an option... Pending Applied Excluded (Questions) Excluded (Expired) Exc…" at bounding box center [690, 169] width 149 height 29
select select ""pending""
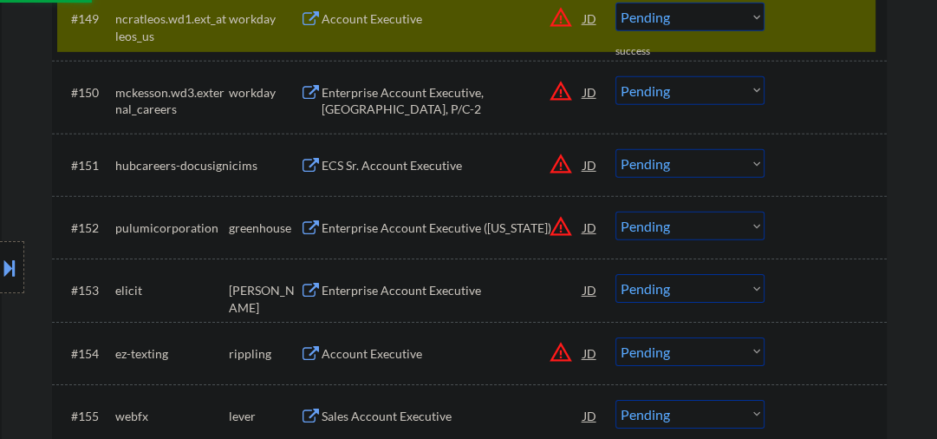
scroll to position [3884, 0]
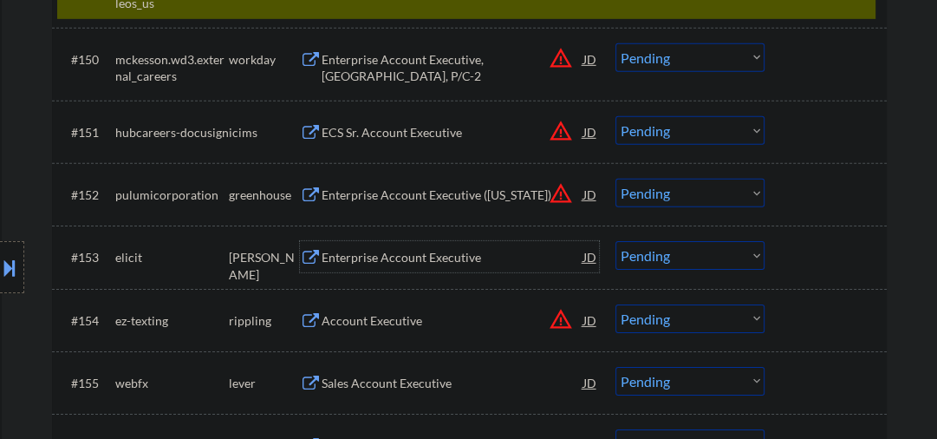
click at [383, 267] on div "Enterprise Account Executive" at bounding box center [453, 256] width 262 height 31
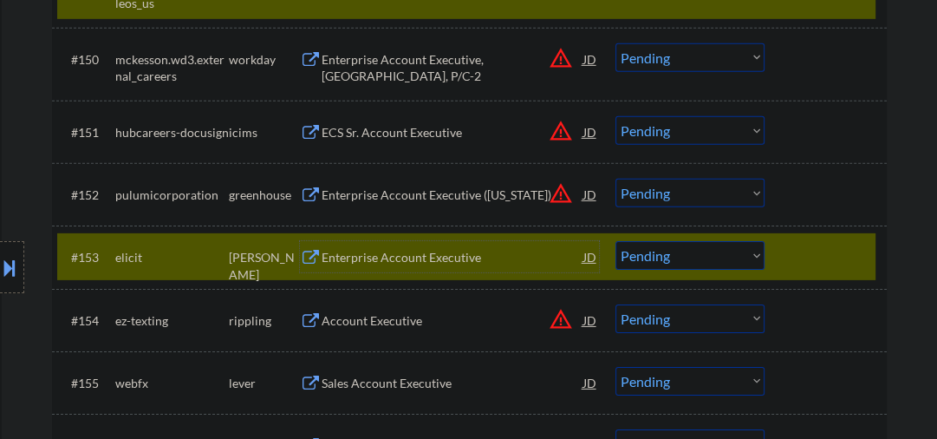
click at [403, 253] on div "Enterprise Account Executive" at bounding box center [453, 257] width 262 height 17
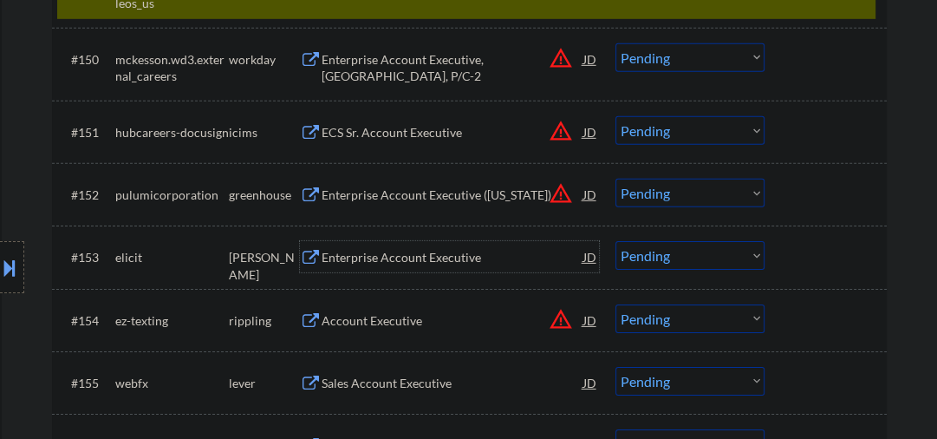
click at [651, 252] on select "Choose an option... Pending Applied Excluded (Questions) Excluded (Expired) Exc…" at bounding box center [690, 255] width 149 height 29
click at [616, 241] on select "Choose an option... Pending Applied Excluded (Questions) Excluded (Expired) Exc…" at bounding box center [690, 255] width 149 height 29
select select ""pending""
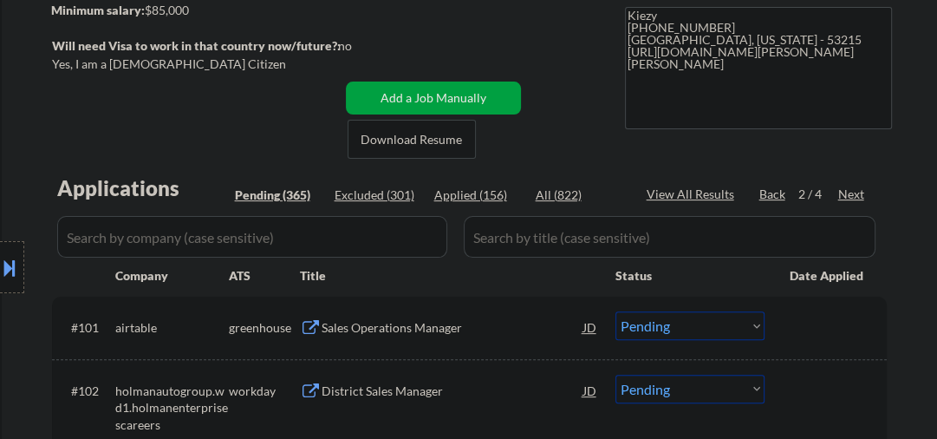
scroll to position [92, 0]
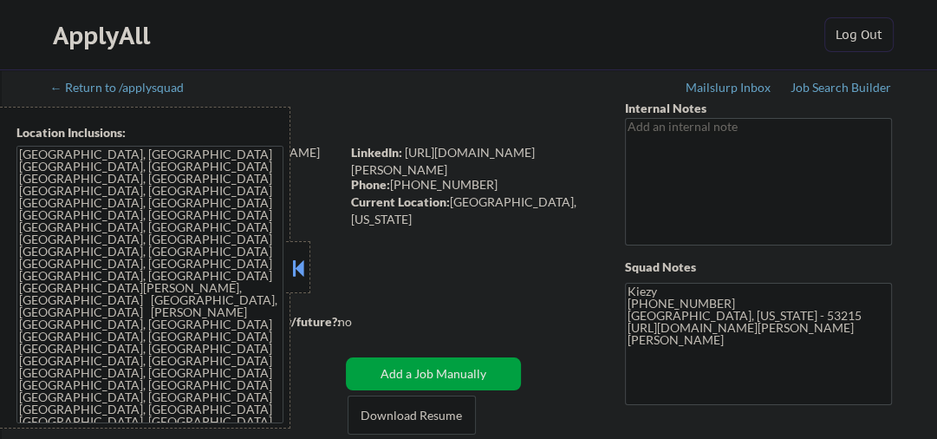
click at [301, 265] on button at bounding box center [298, 268] width 19 height 26
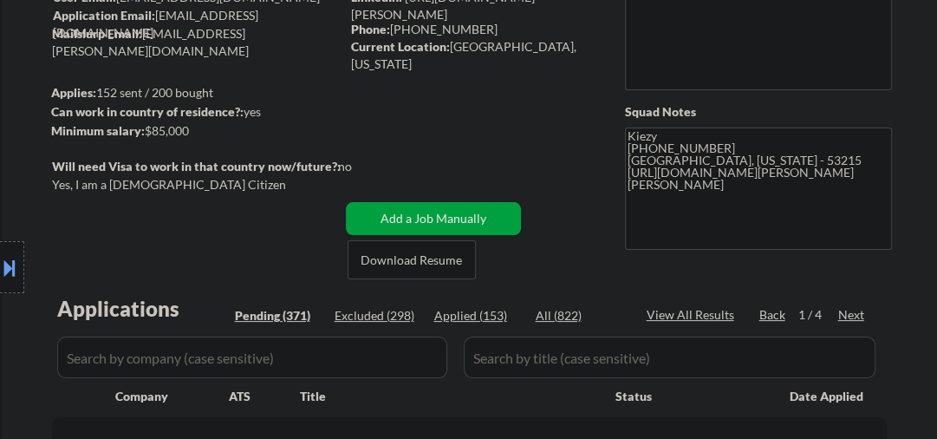
scroll to position [277, 0]
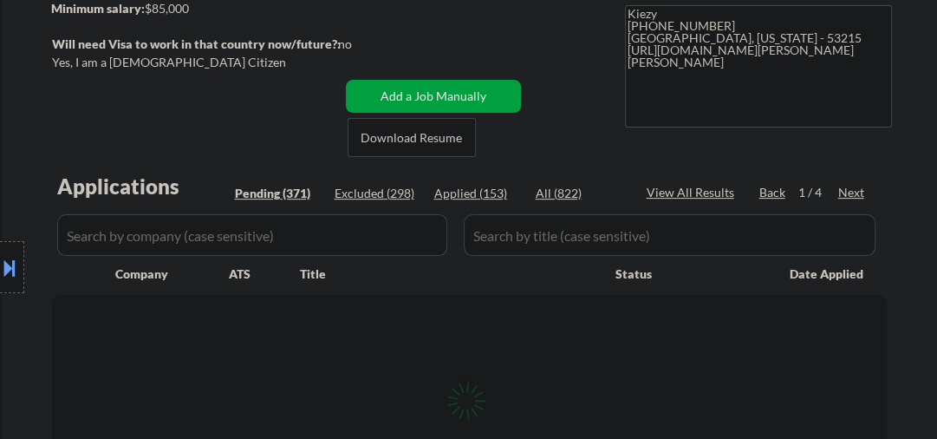
select select ""pending""
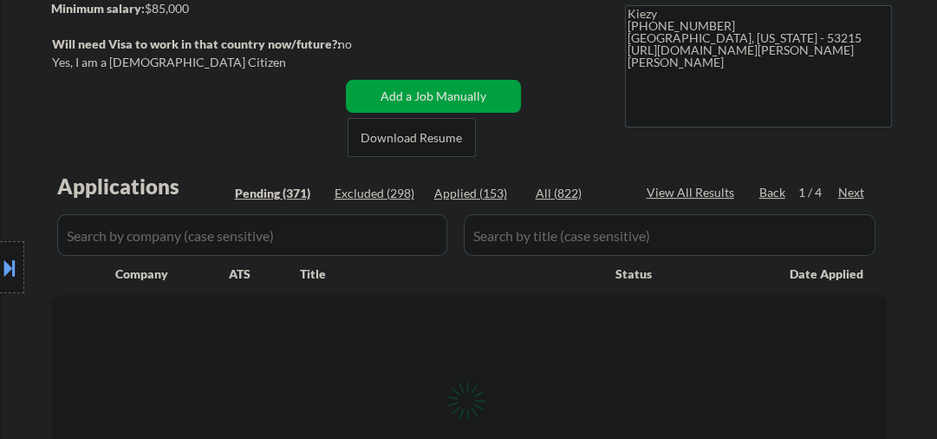
select select ""pending""
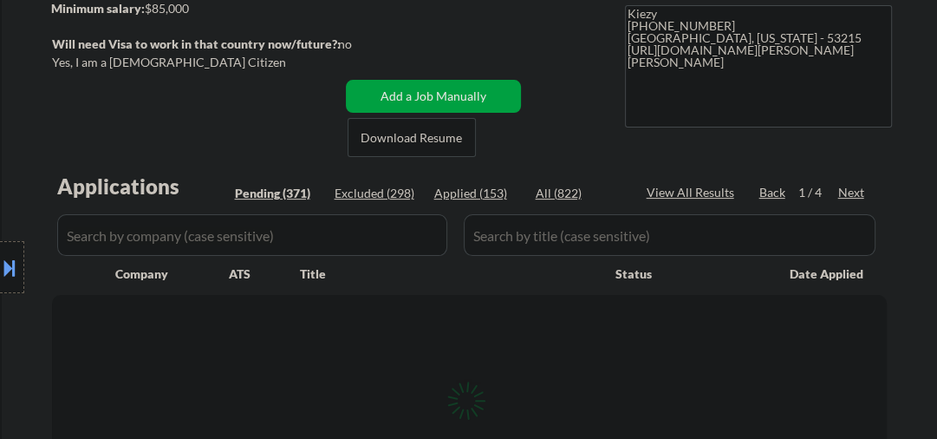
select select ""pending""
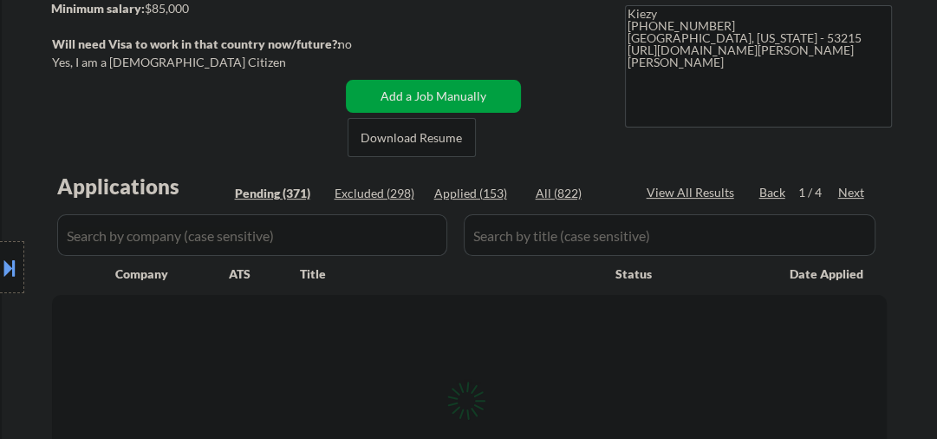
select select ""pending""
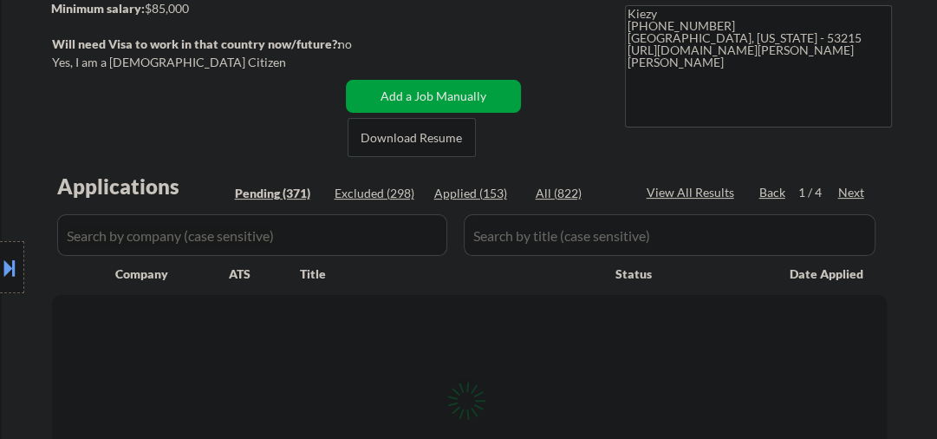
select select ""pending""
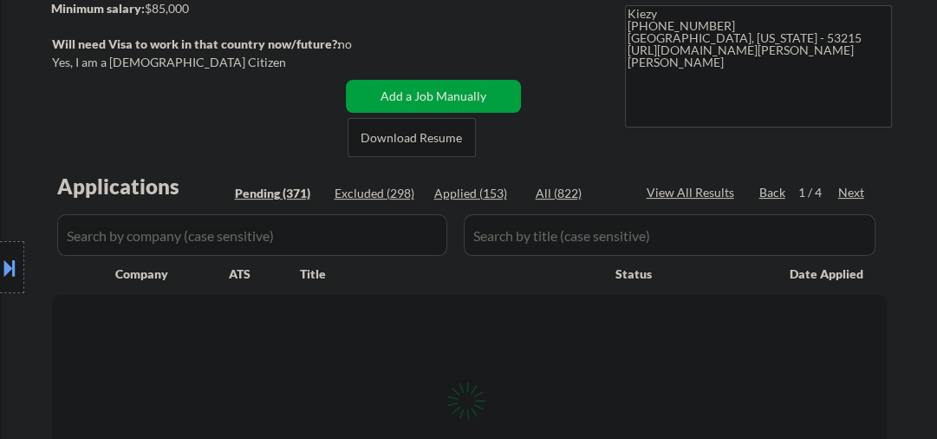
select select ""pending""
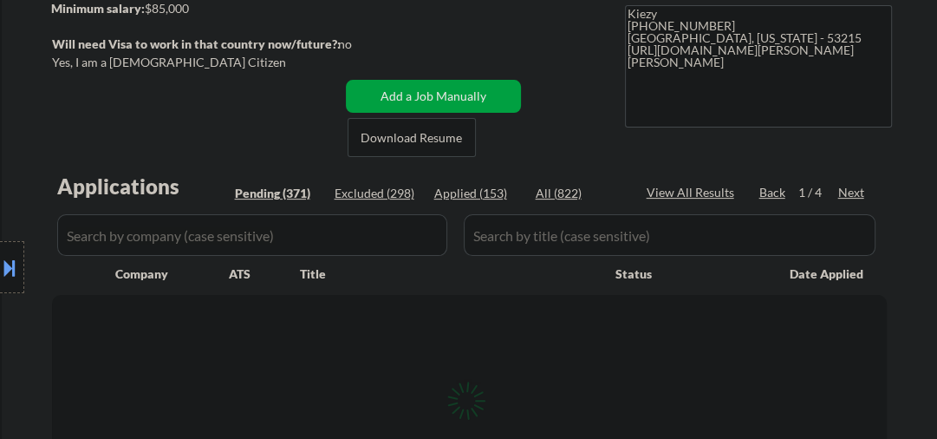
select select ""pending""
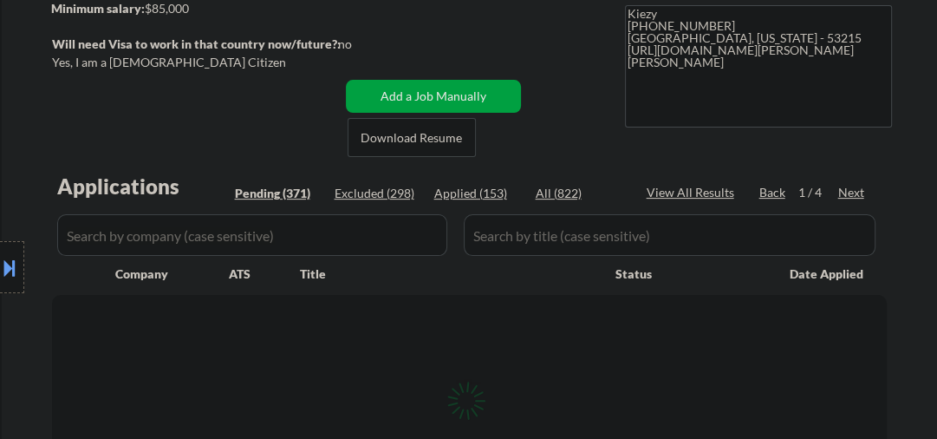
select select ""pending""
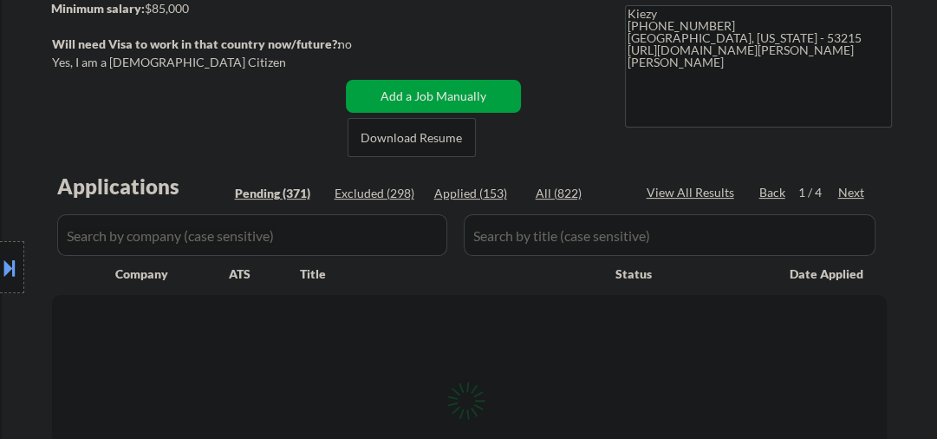
select select ""pending""
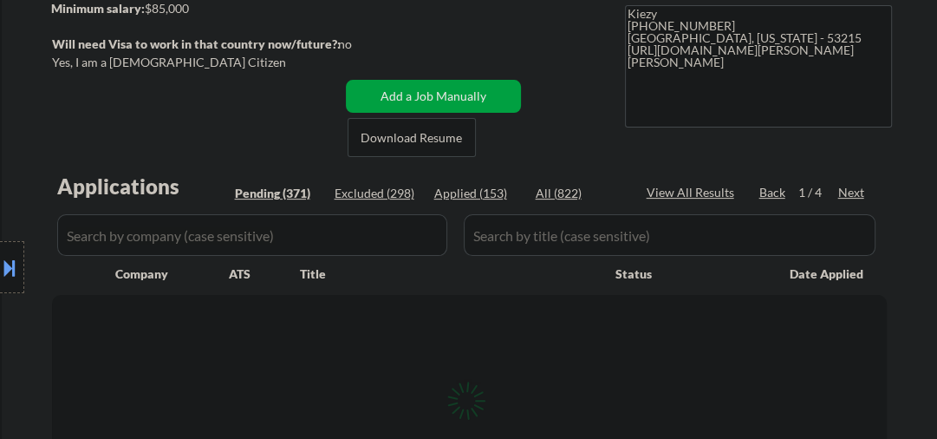
select select ""pending""
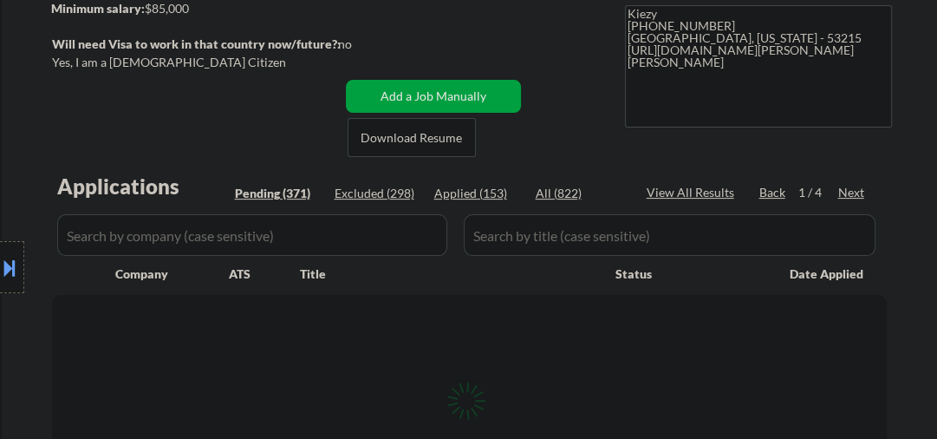
select select ""pending""
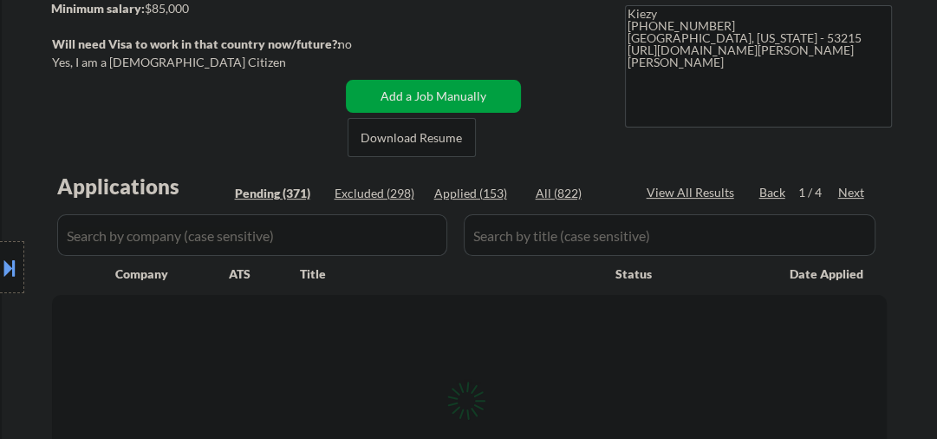
select select ""pending""
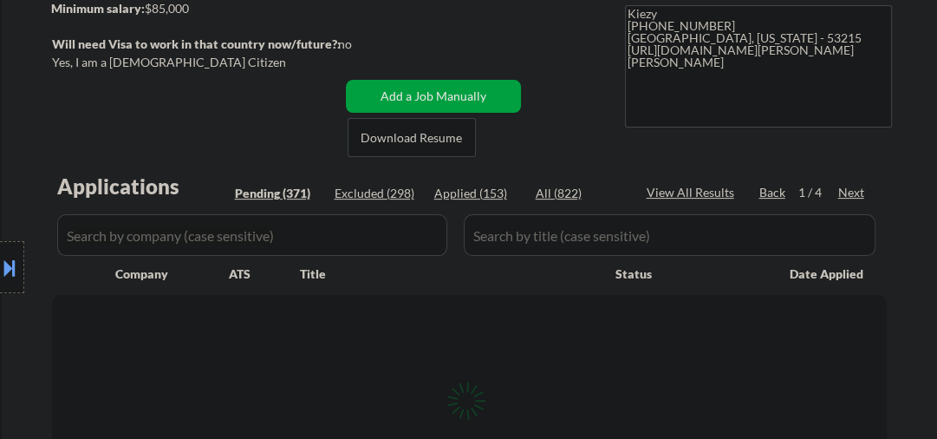
select select ""pending""
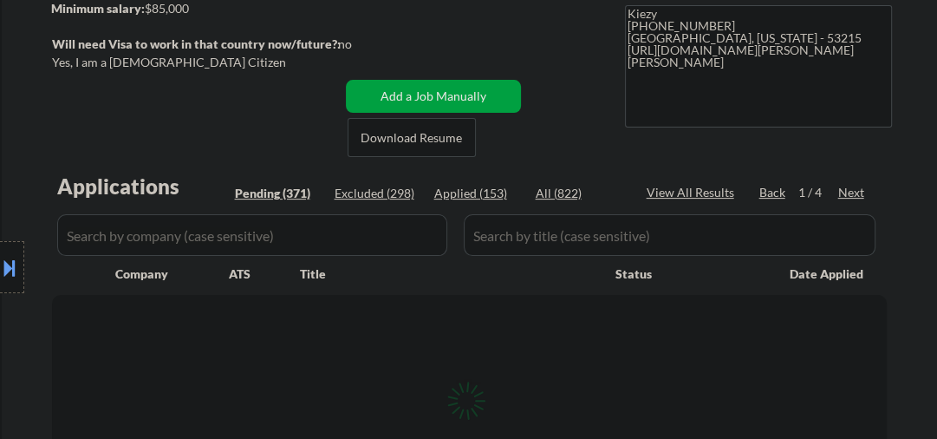
select select ""pending""
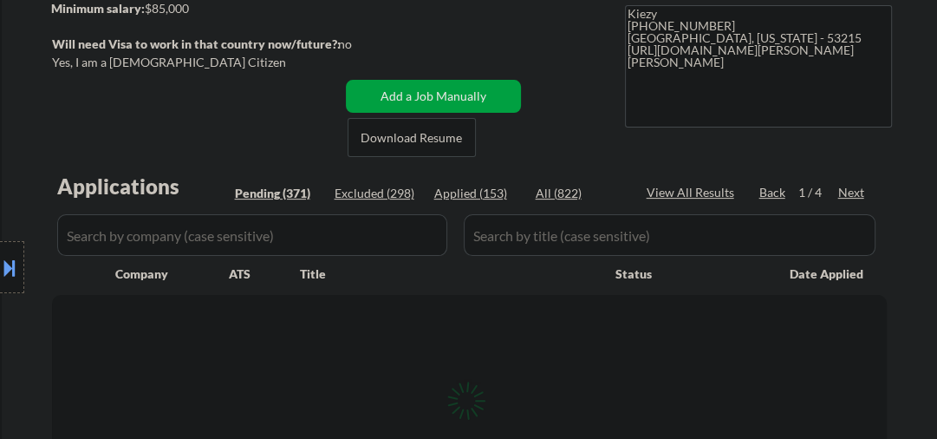
select select ""pending""
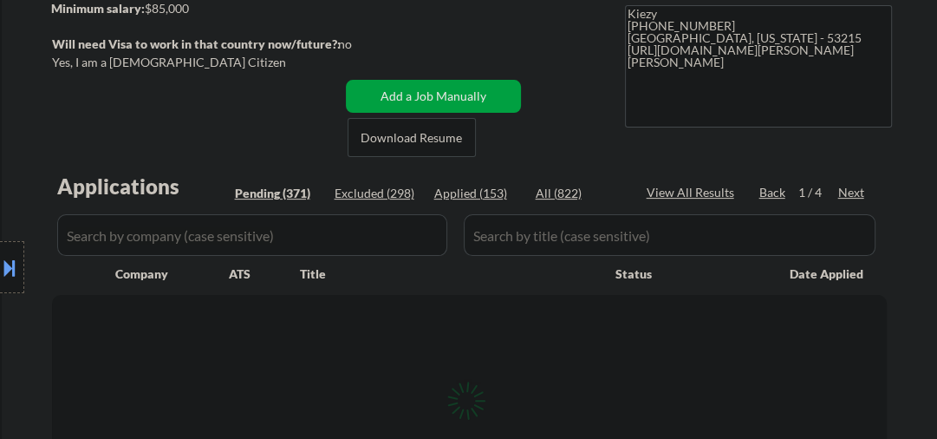
select select ""pending""
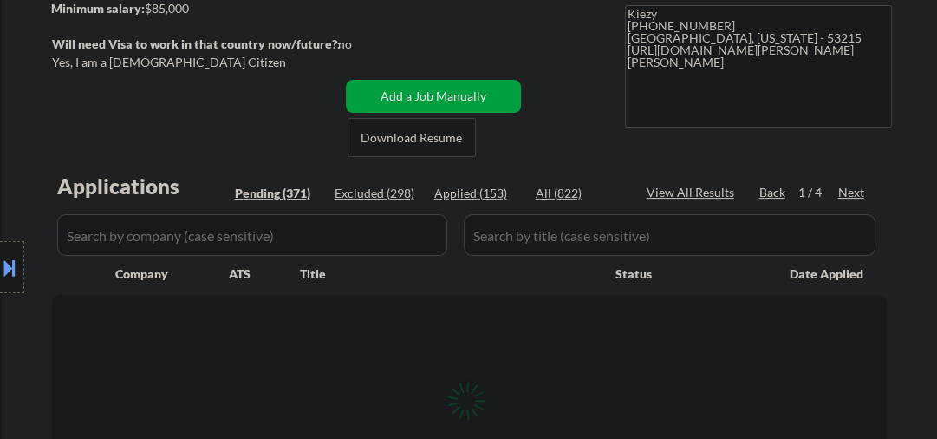
select select ""pending""
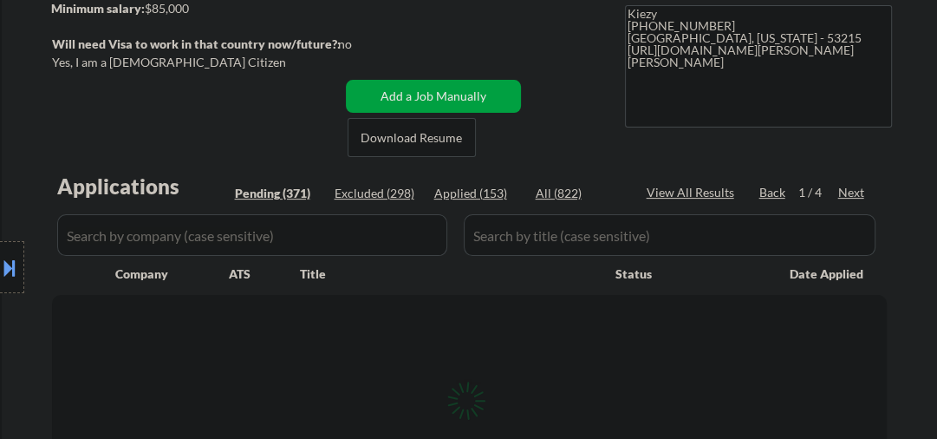
select select ""pending""
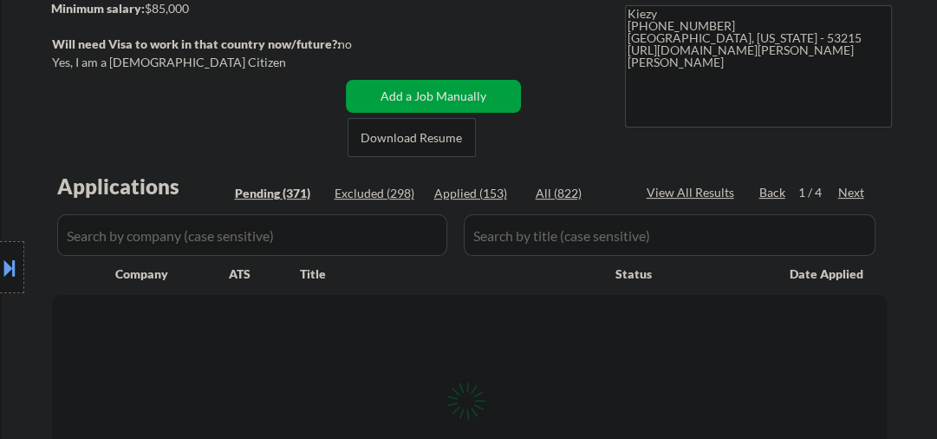
select select ""pending""
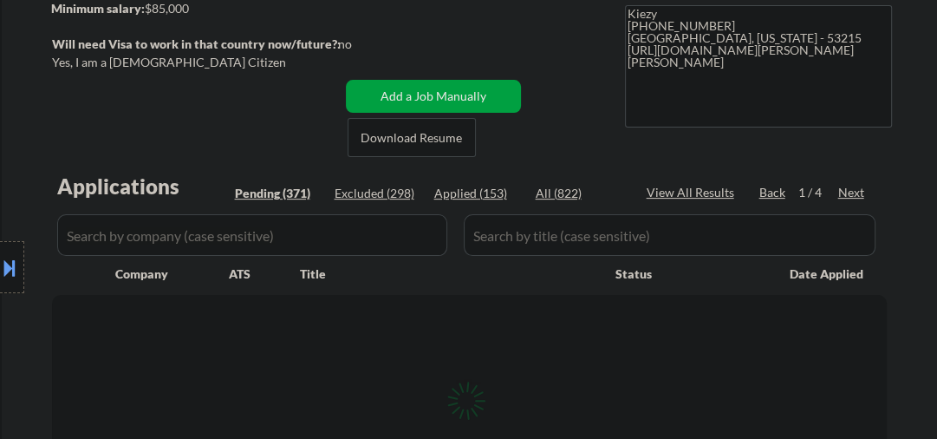
select select ""pending""
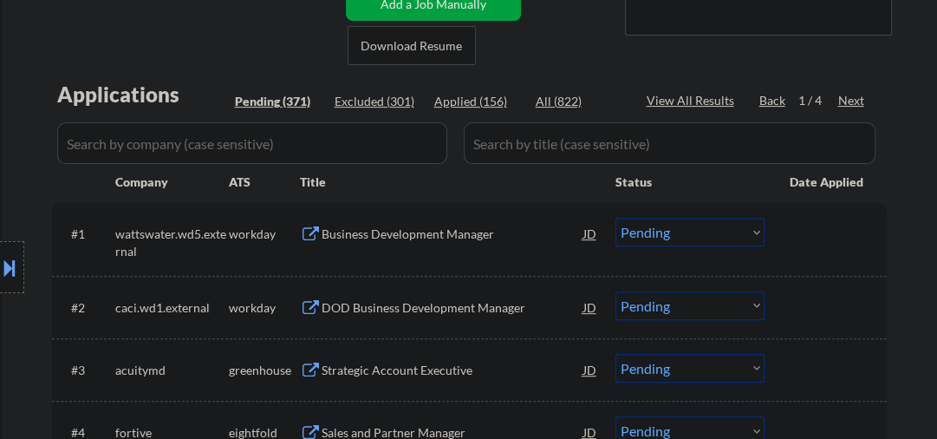
scroll to position [185, 0]
